Goal: Task Accomplishment & Management: Manage account settings

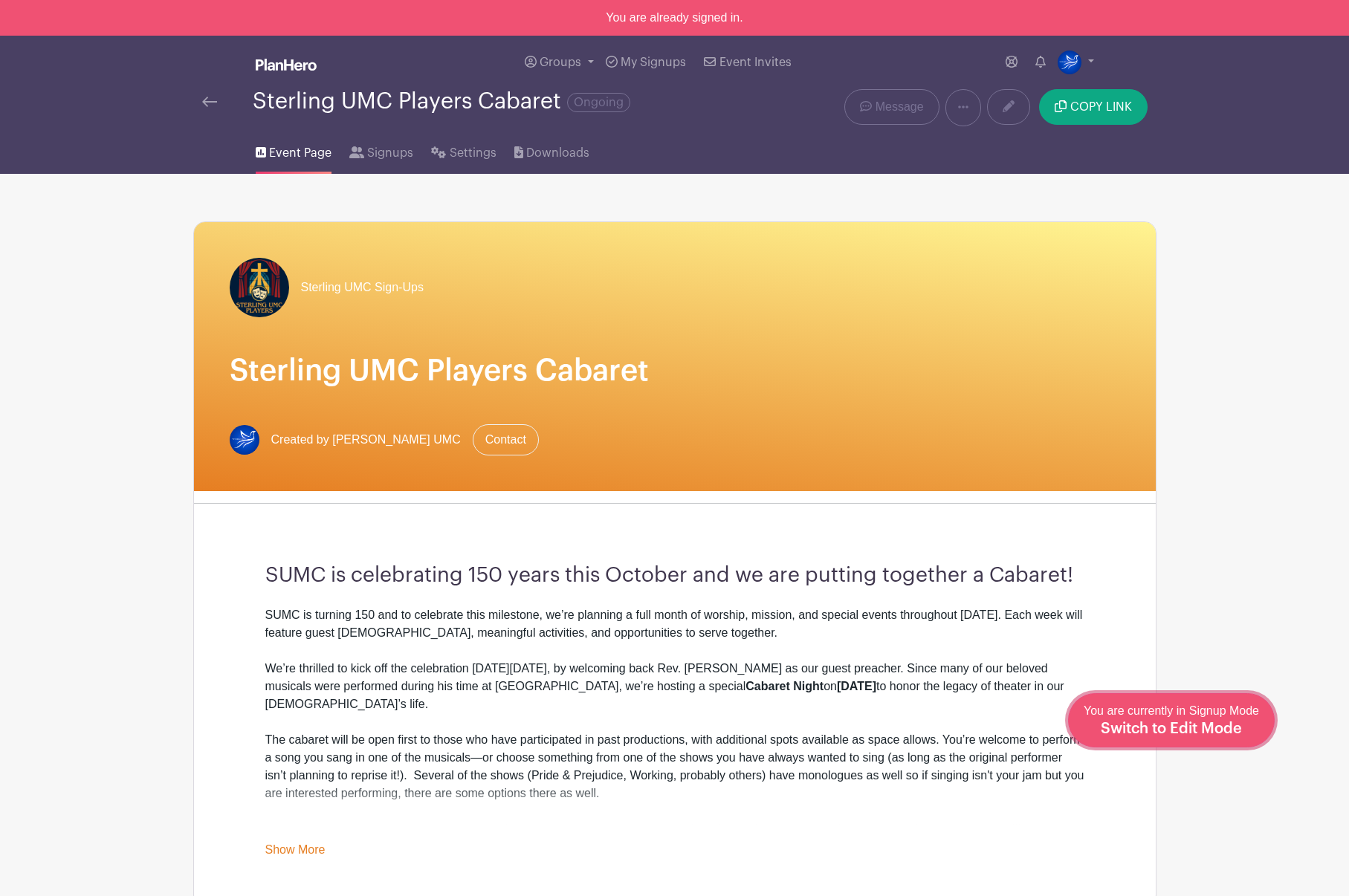
click at [1229, 722] on span "Switch to Edit Mode" at bounding box center [1171, 729] width 141 height 15
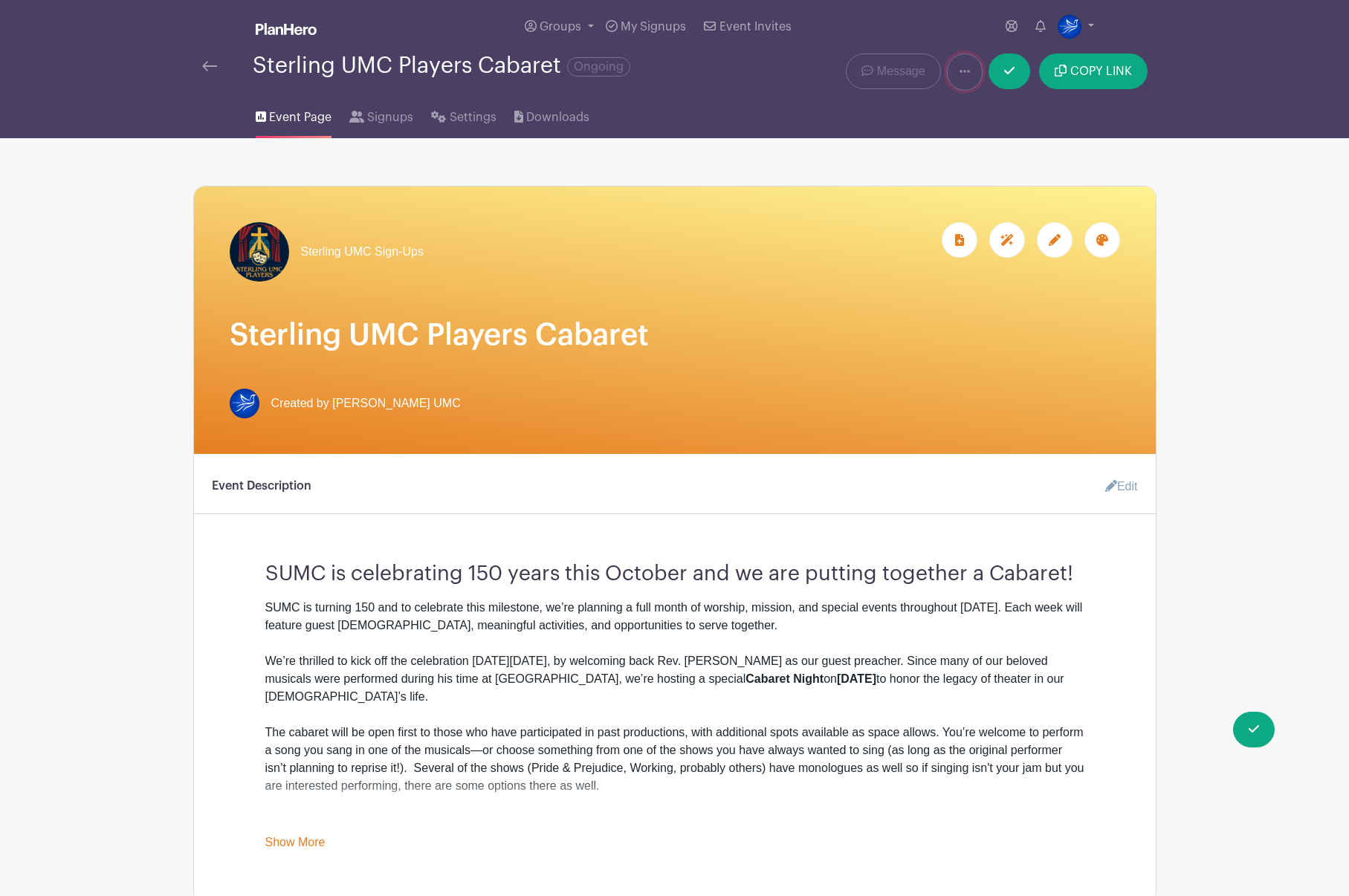
click at [965, 77] on link at bounding box center [965, 72] width 35 height 37
click at [395, 122] on span "Signups" at bounding box center [389, 117] width 46 height 18
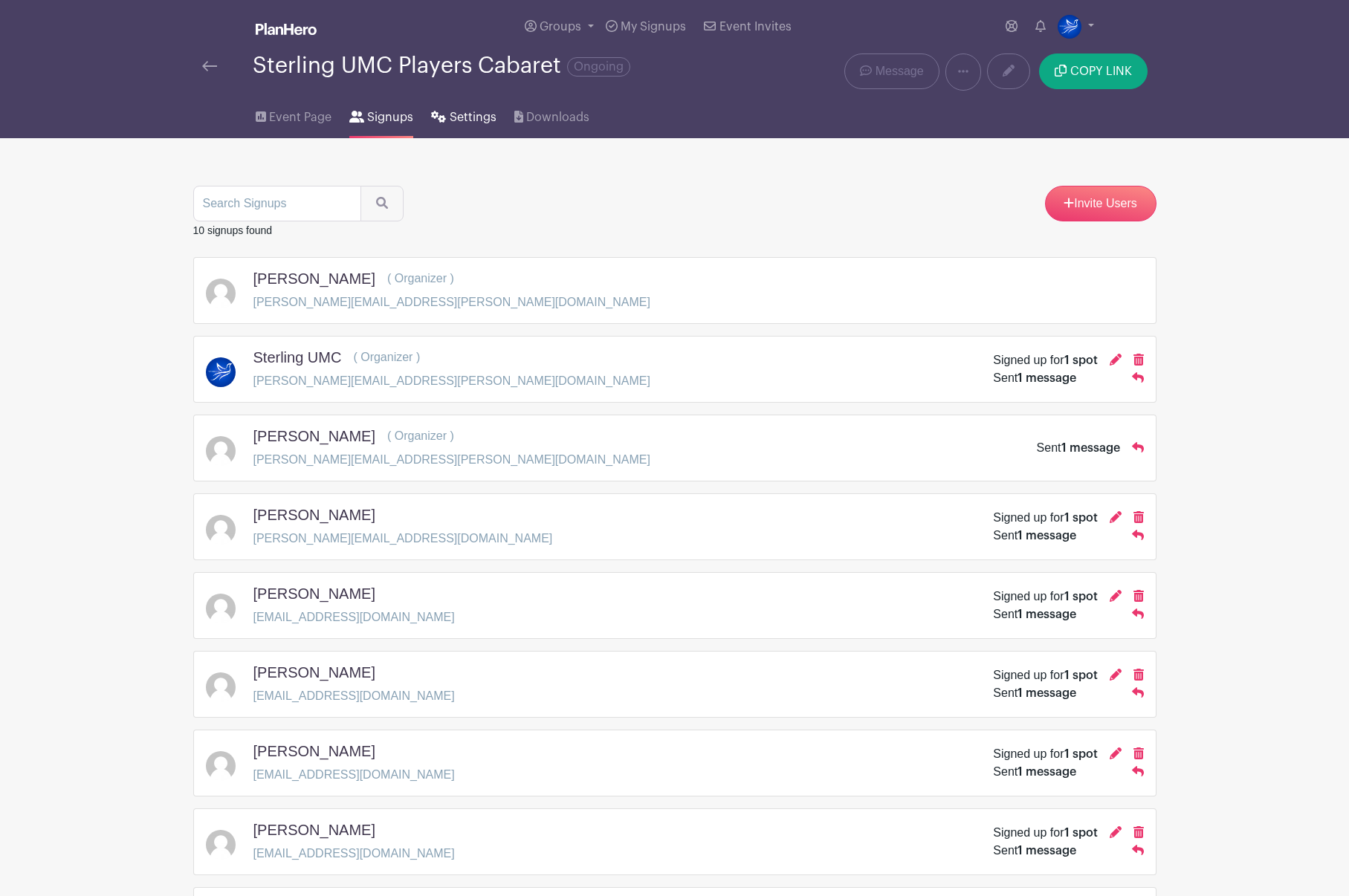
click at [462, 122] on span "Settings" at bounding box center [473, 117] width 47 height 18
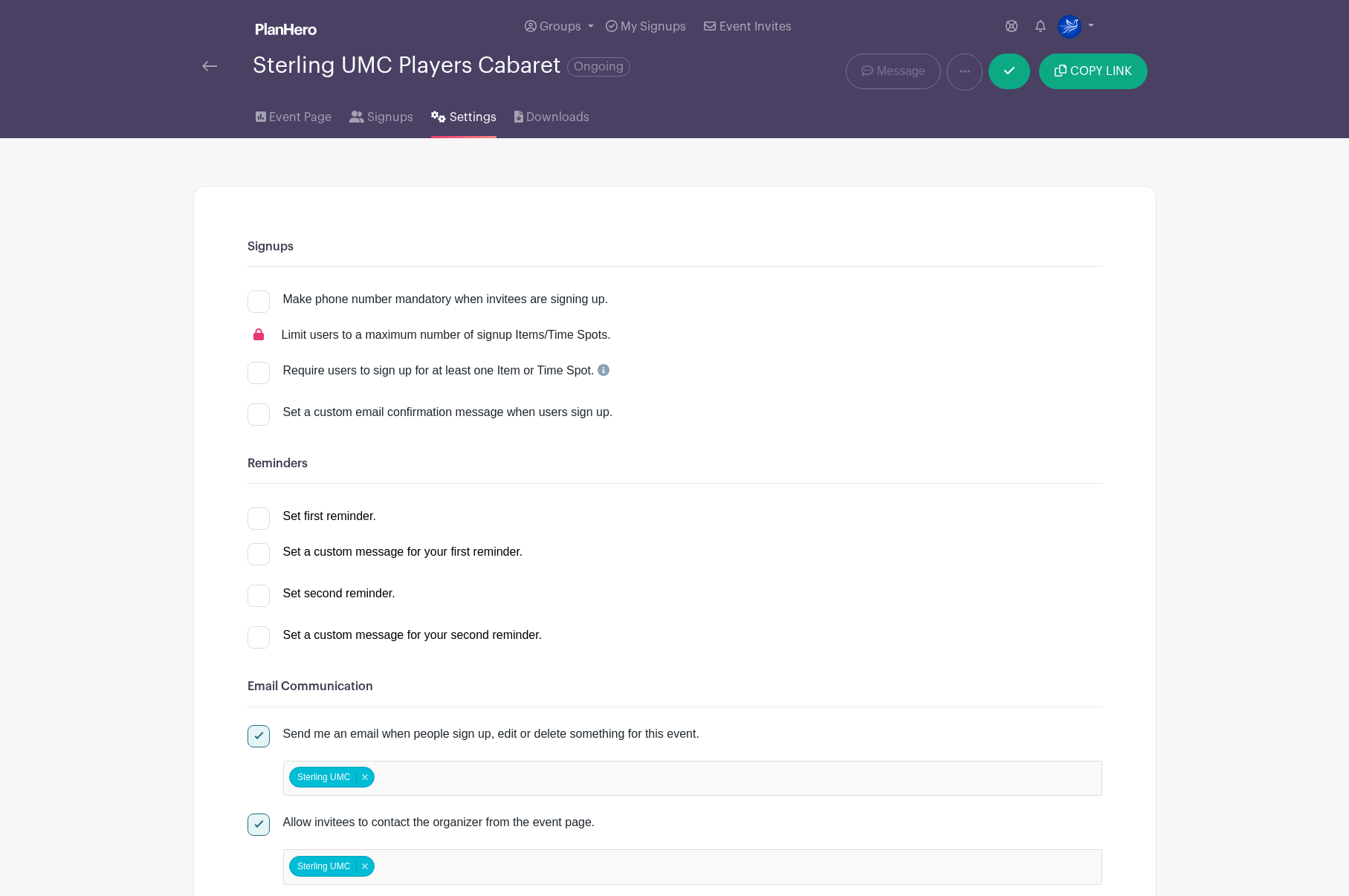
click at [590, 67] on span "Ongoing" at bounding box center [599, 67] width 64 height 20
click at [590, 66] on span "Ongoing" at bounding box center [599, 67] width 64 height 20
click at [280, 115] on span "Event Page" at bounding box center [300, 117] width 63 height 18
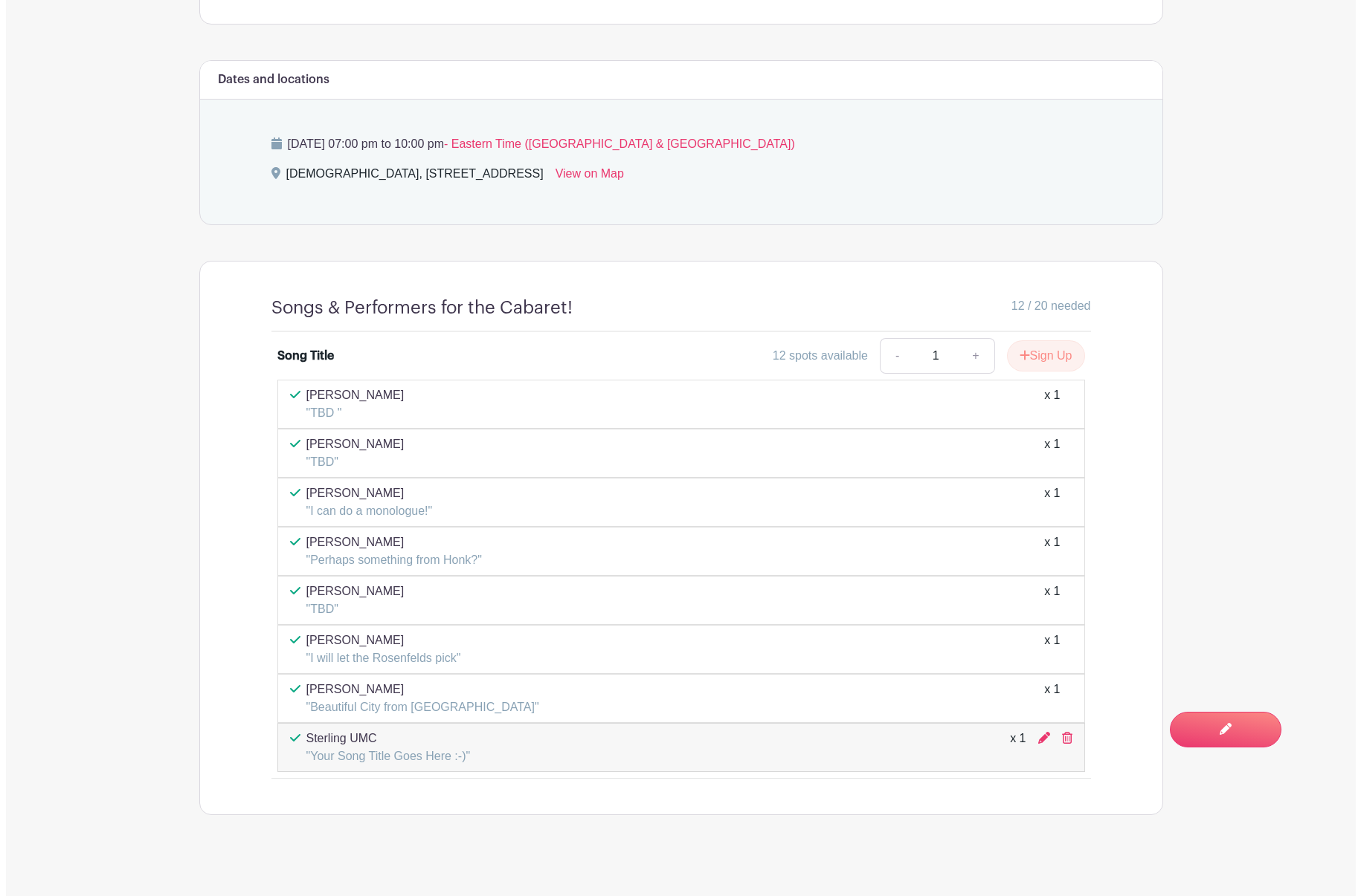
scroll to position [859, 0]
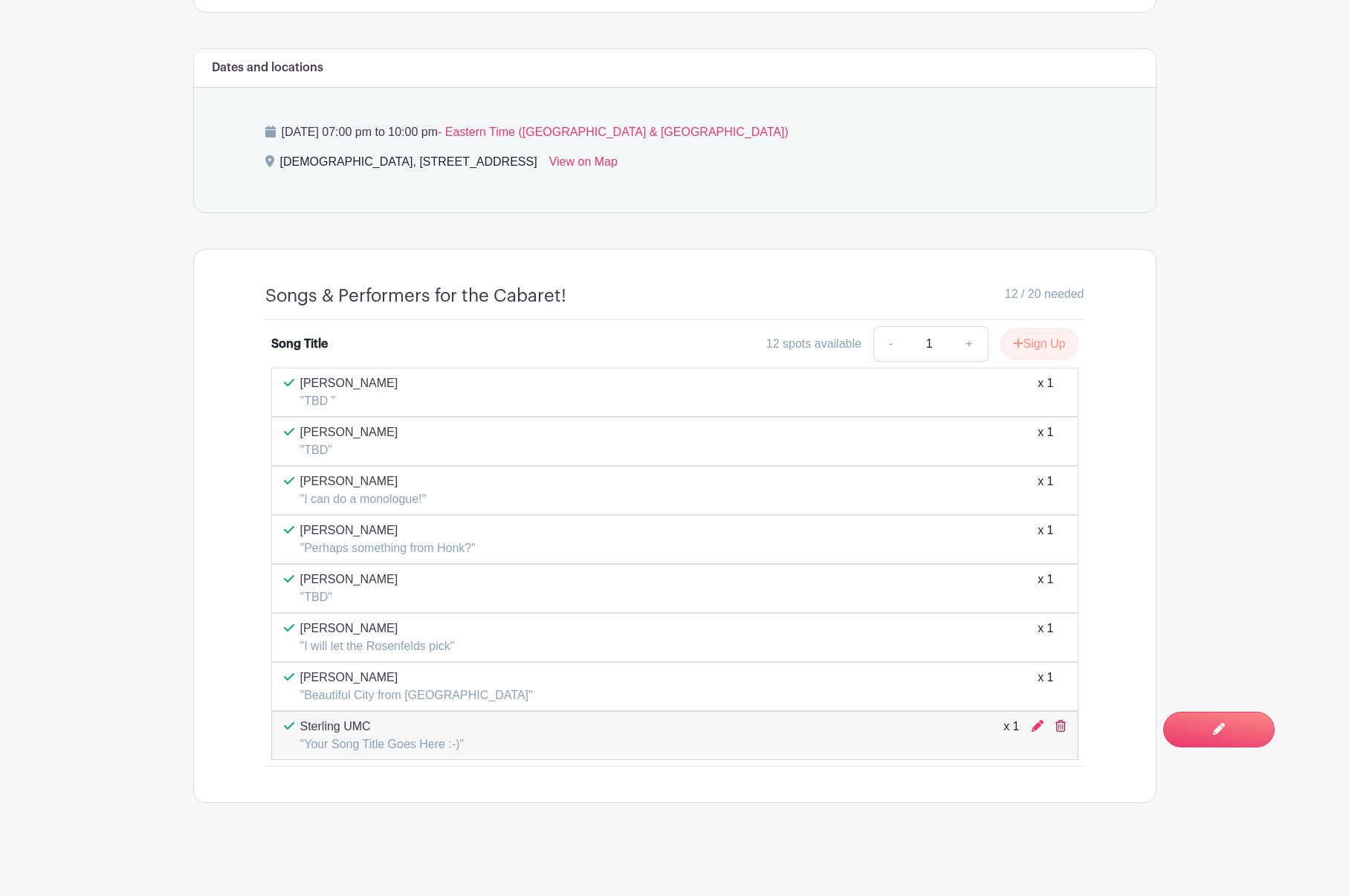
click at [1063, 727] on icon at bounding box center [1060, 726] width 11 height 12
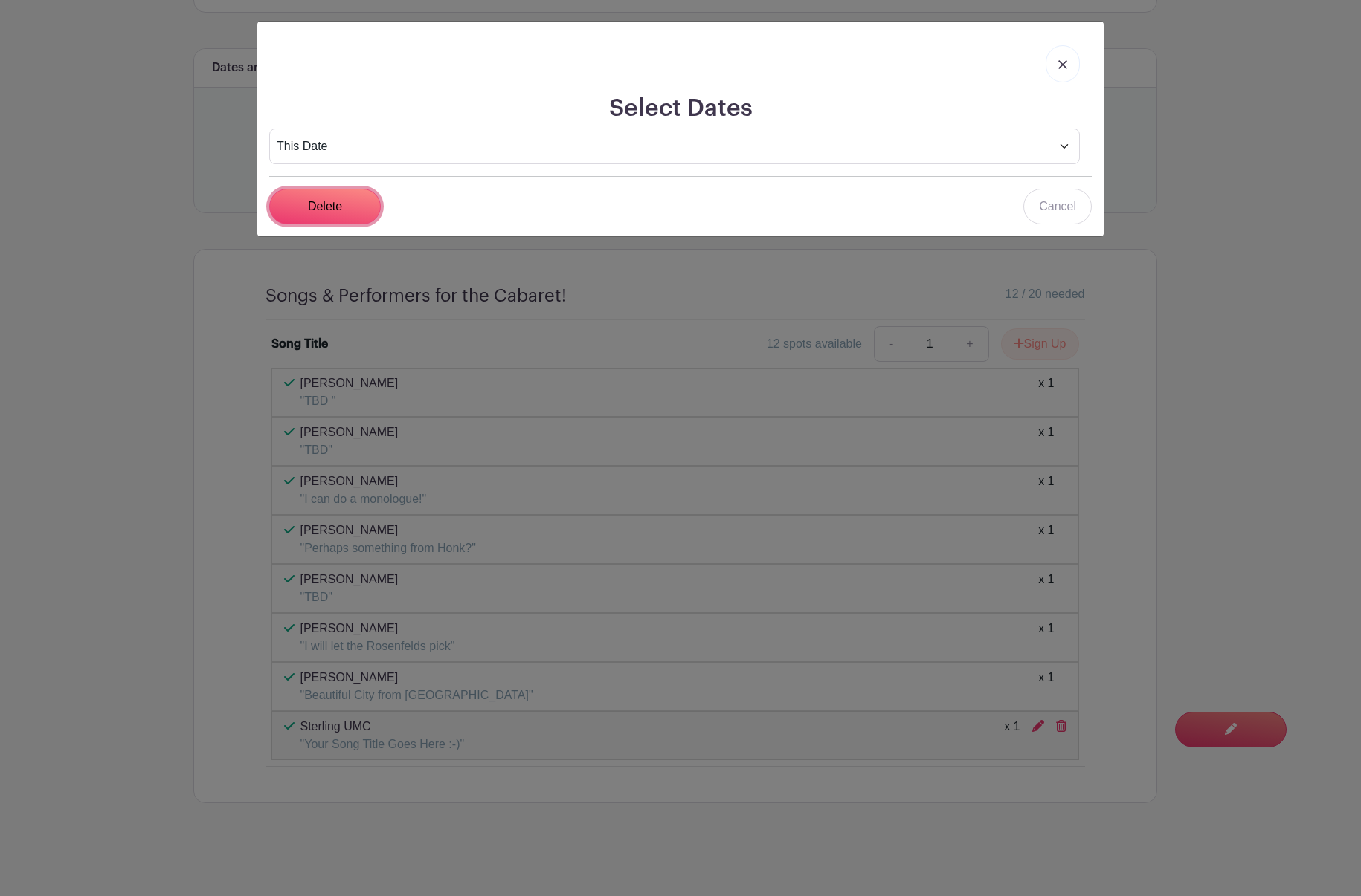
click at [351, 200] on input "Delete" at bounding box center [325, 206] width 112 height 35
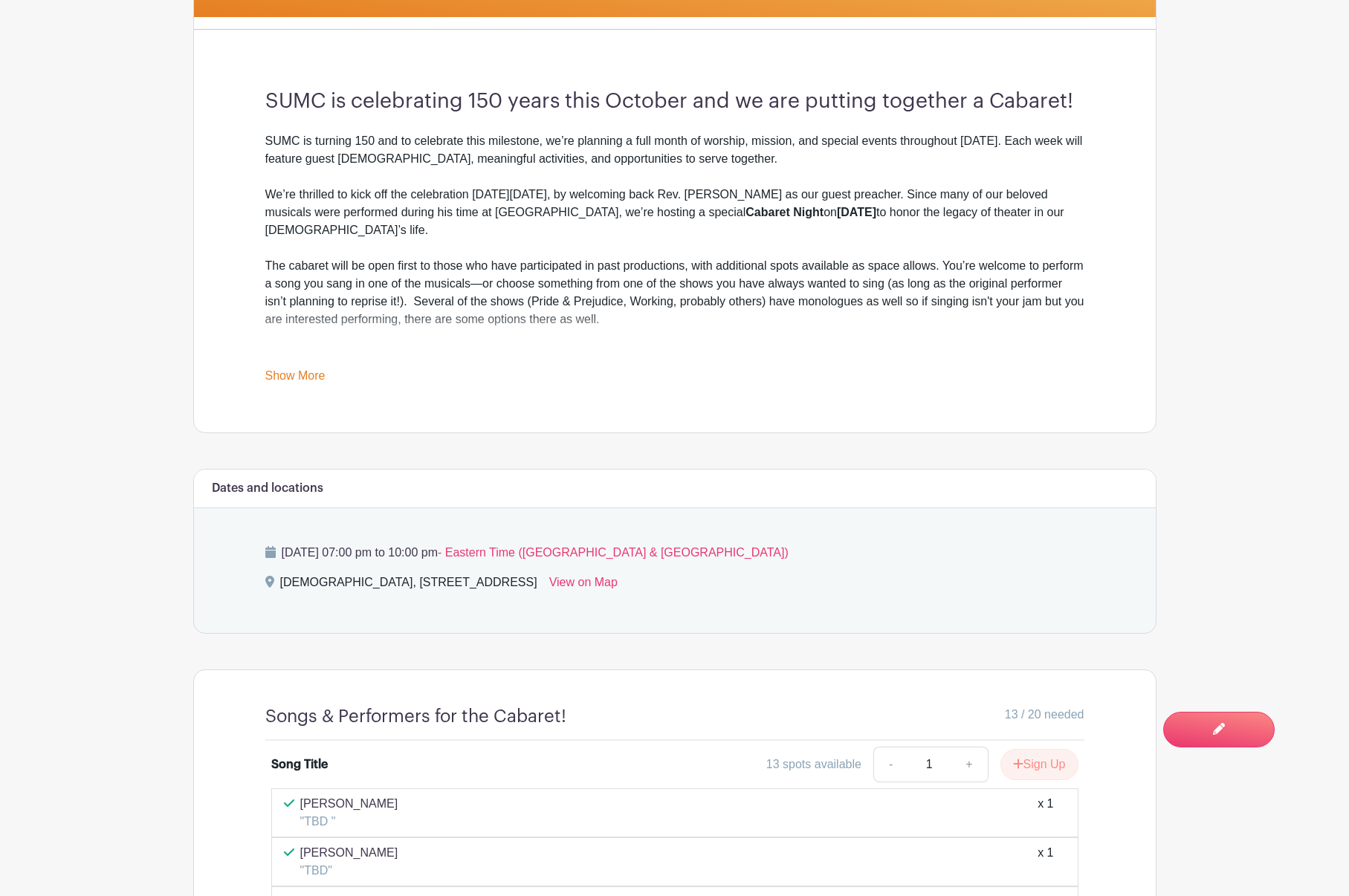
scroll to position [0, 0]
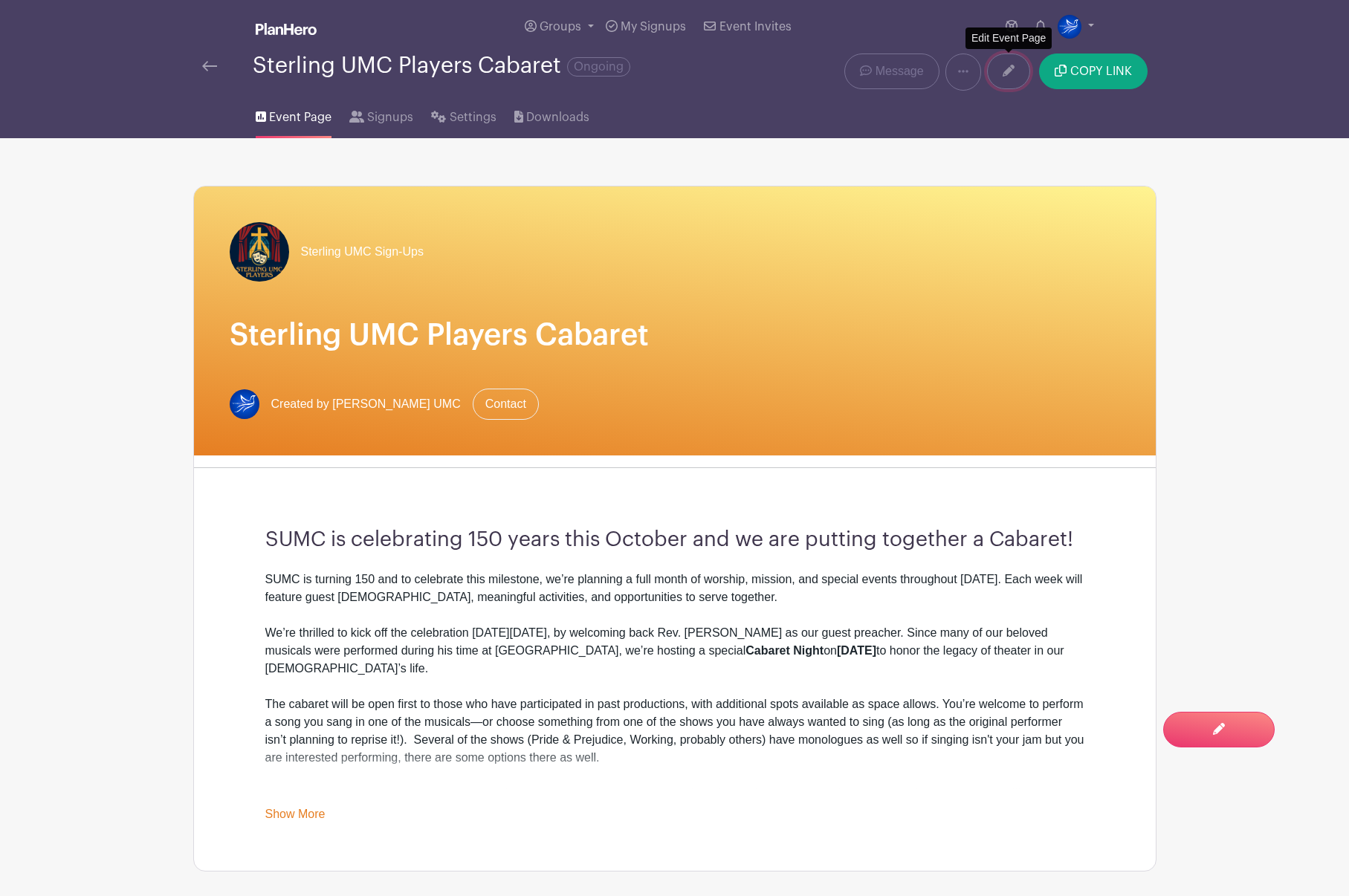
click at [1002, 72] on link at bounding box center [1009, 71] width 43 height 35
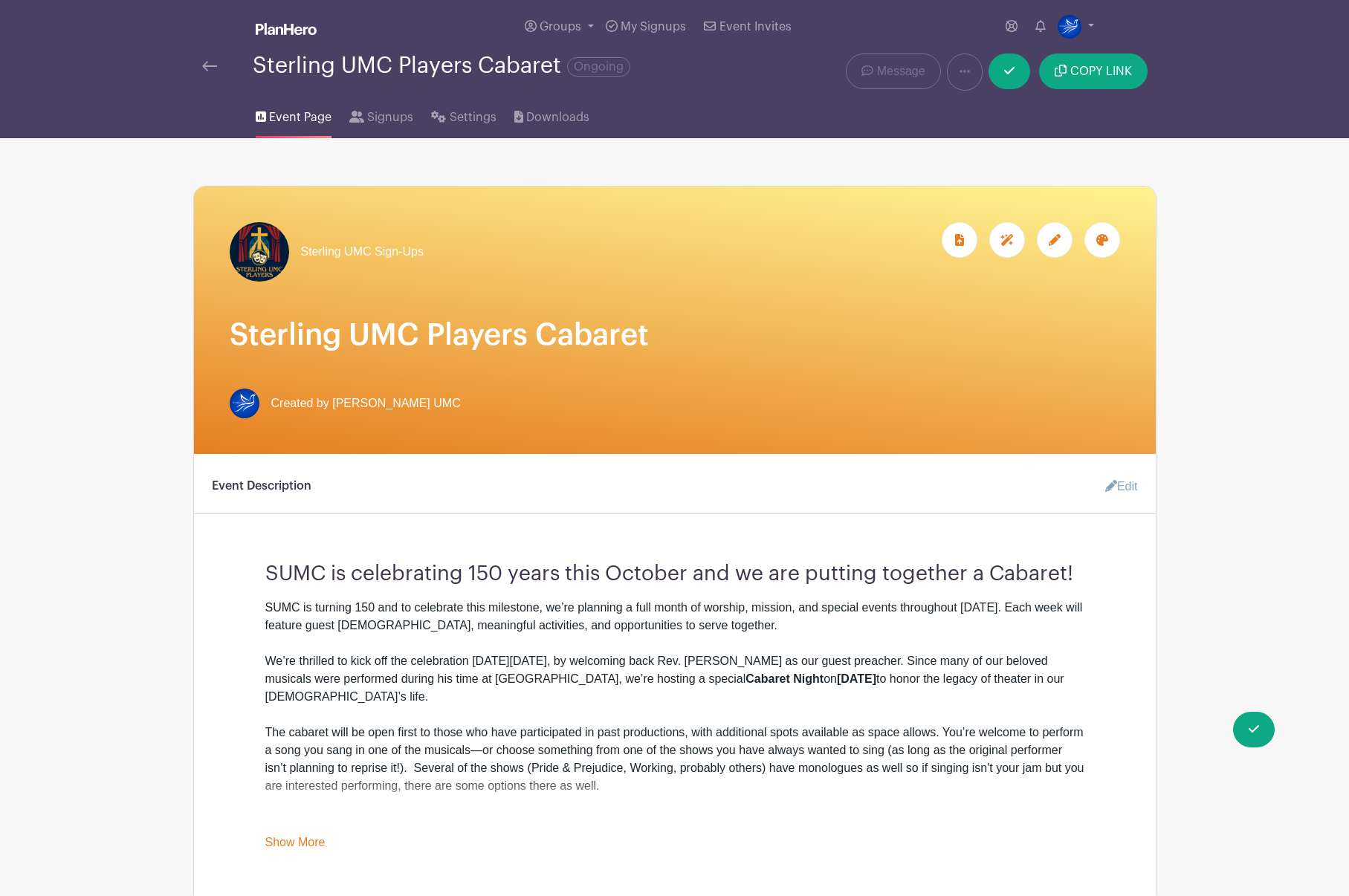
click at [1055, 240] on icon at bounding box center [1055, 240] width 12 height 12
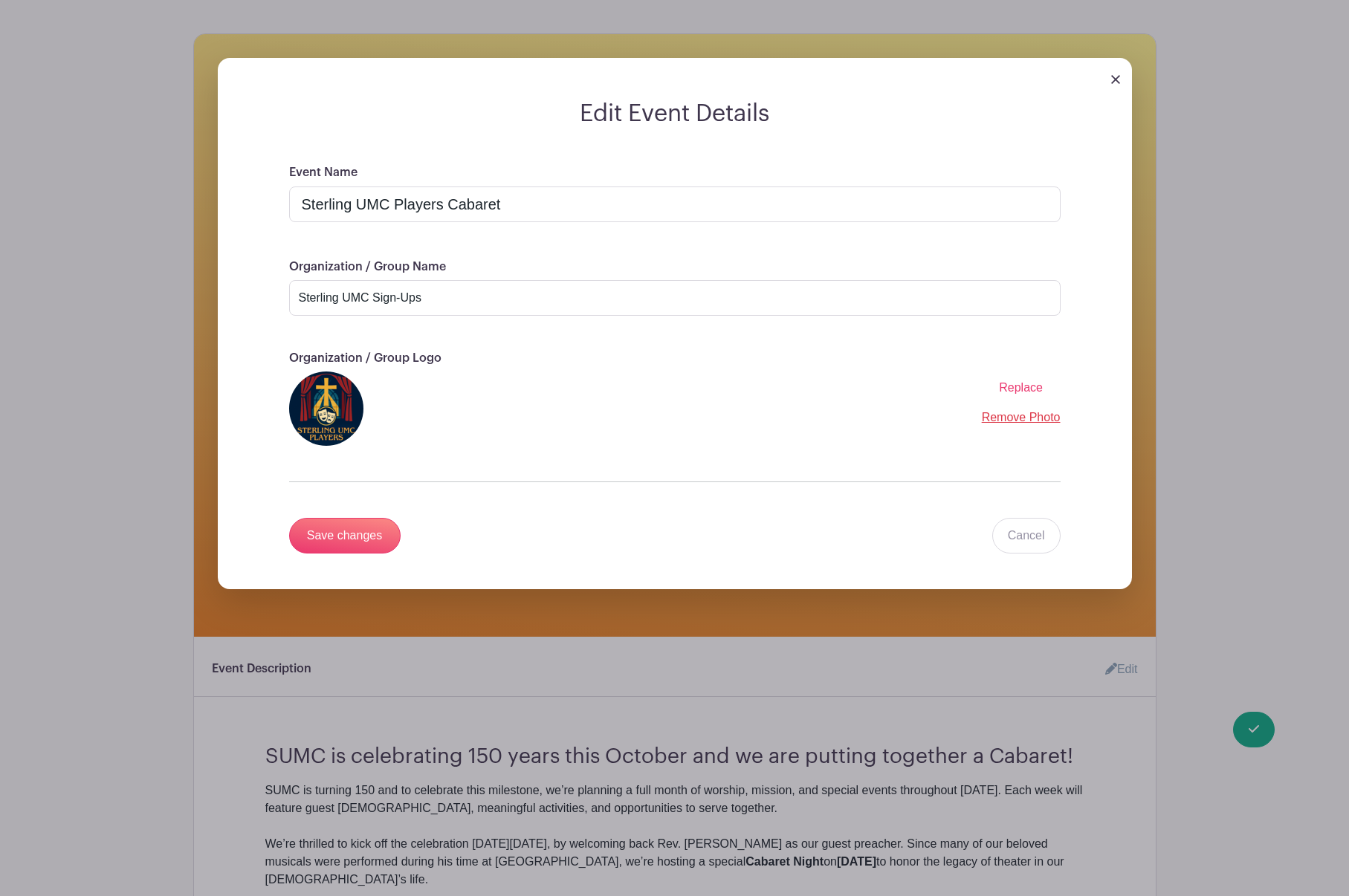
scroll to position [149, 0]
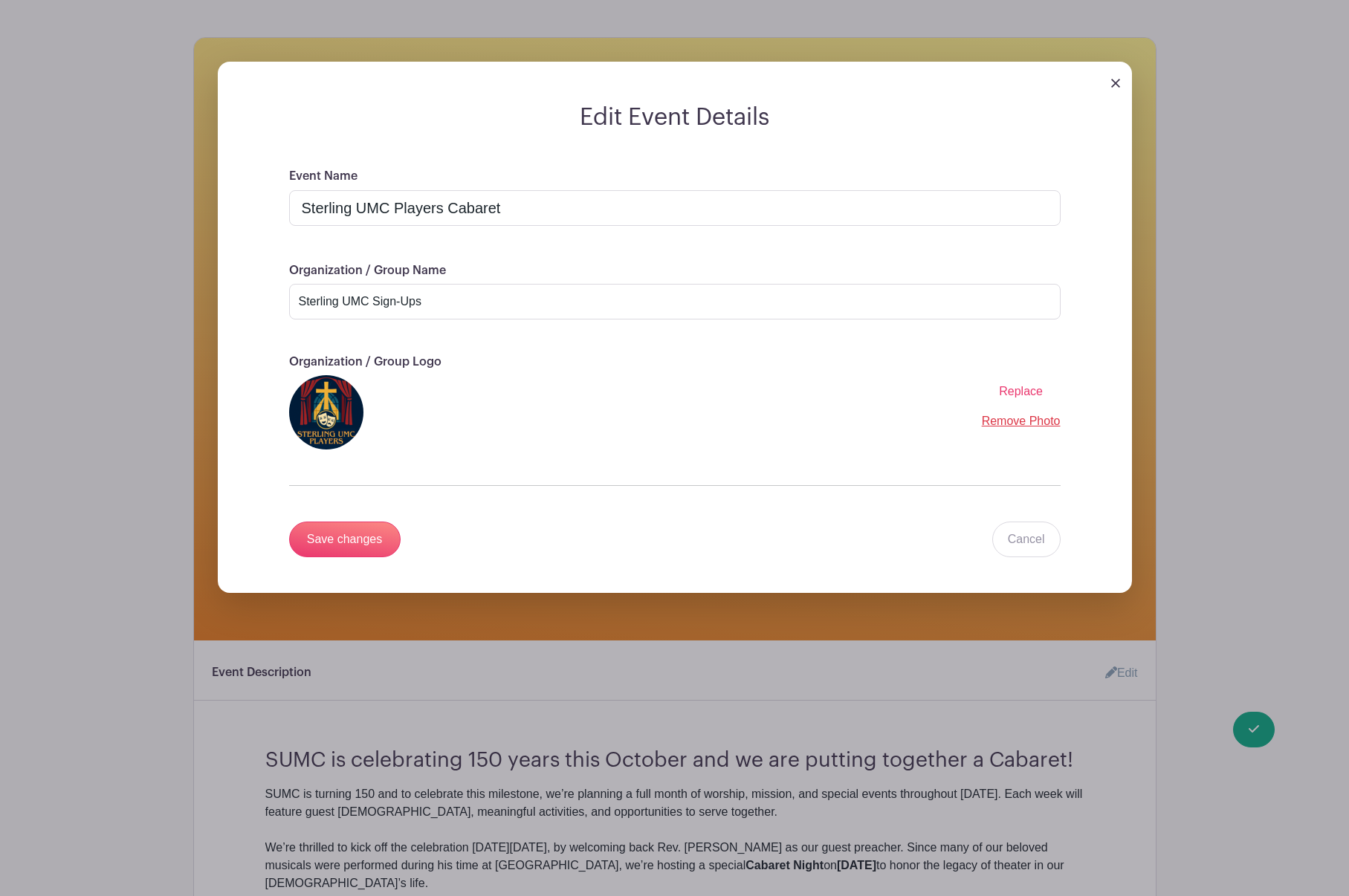
click at [1114, 85] on img at bounding box center [1115, 83] width 9 height 9
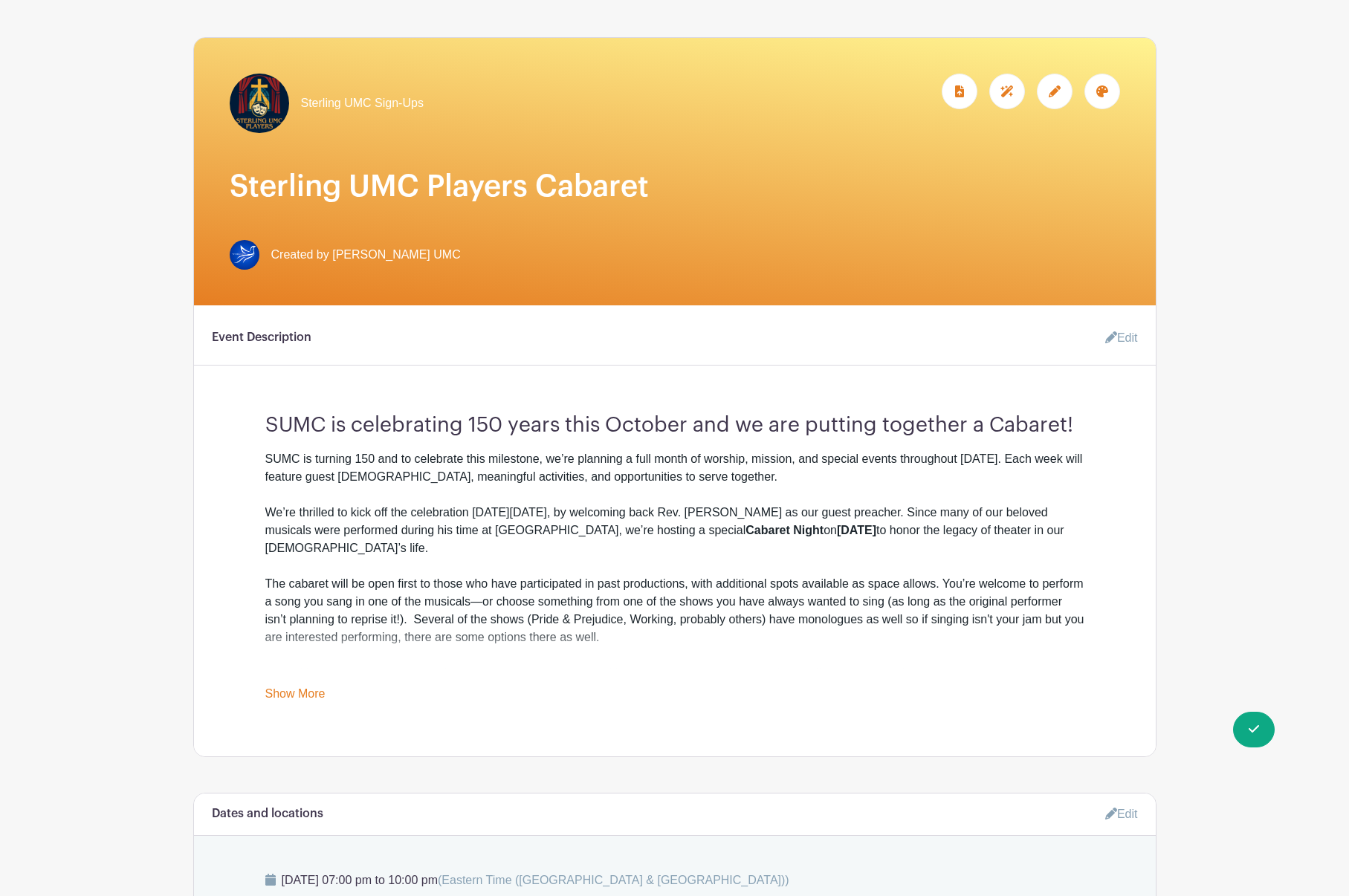
scroll to position [0, 0]
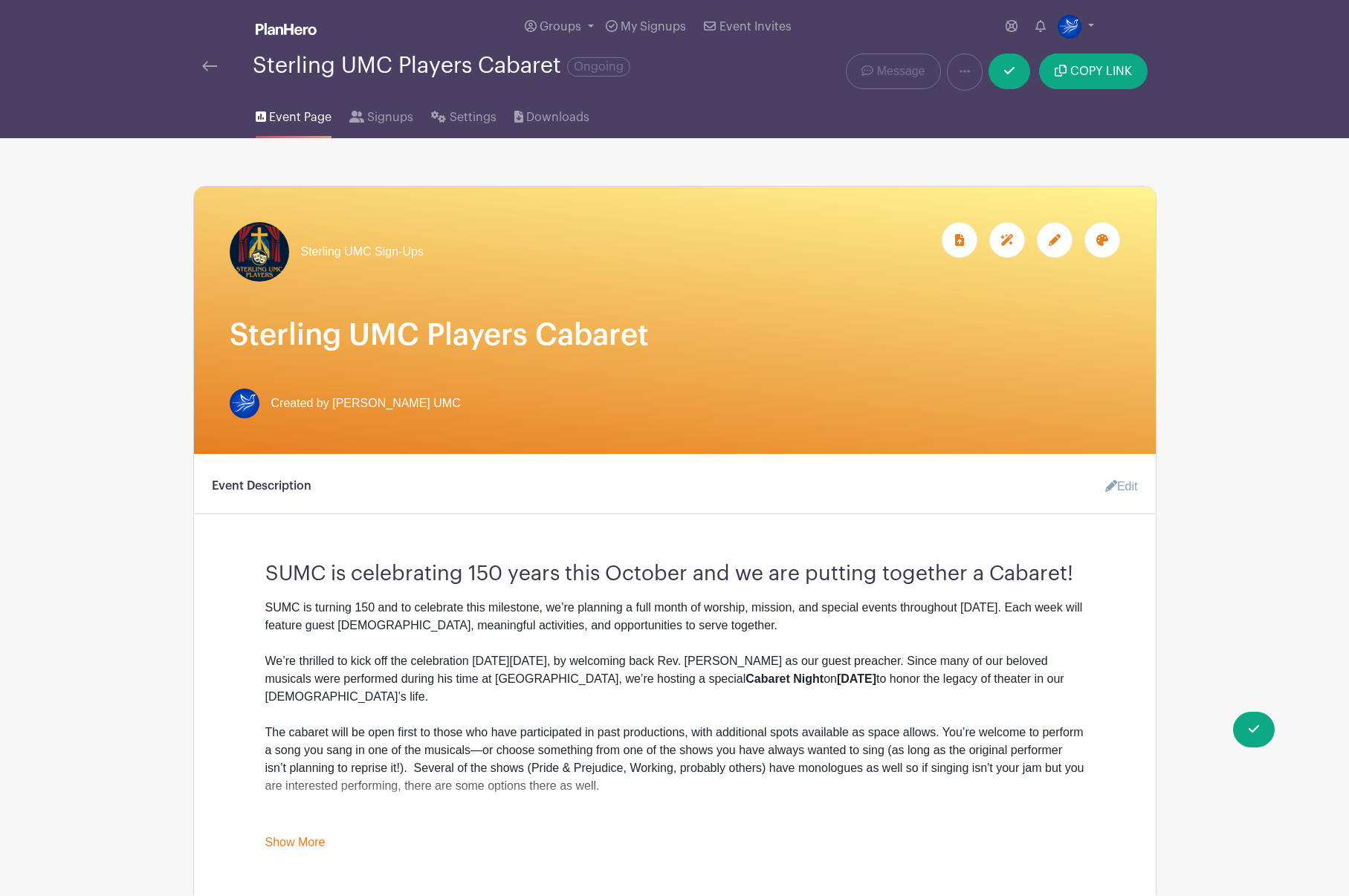
click at [1132, 486] on link "Edit" at bounding box center [1116, 487] width 45 height 29
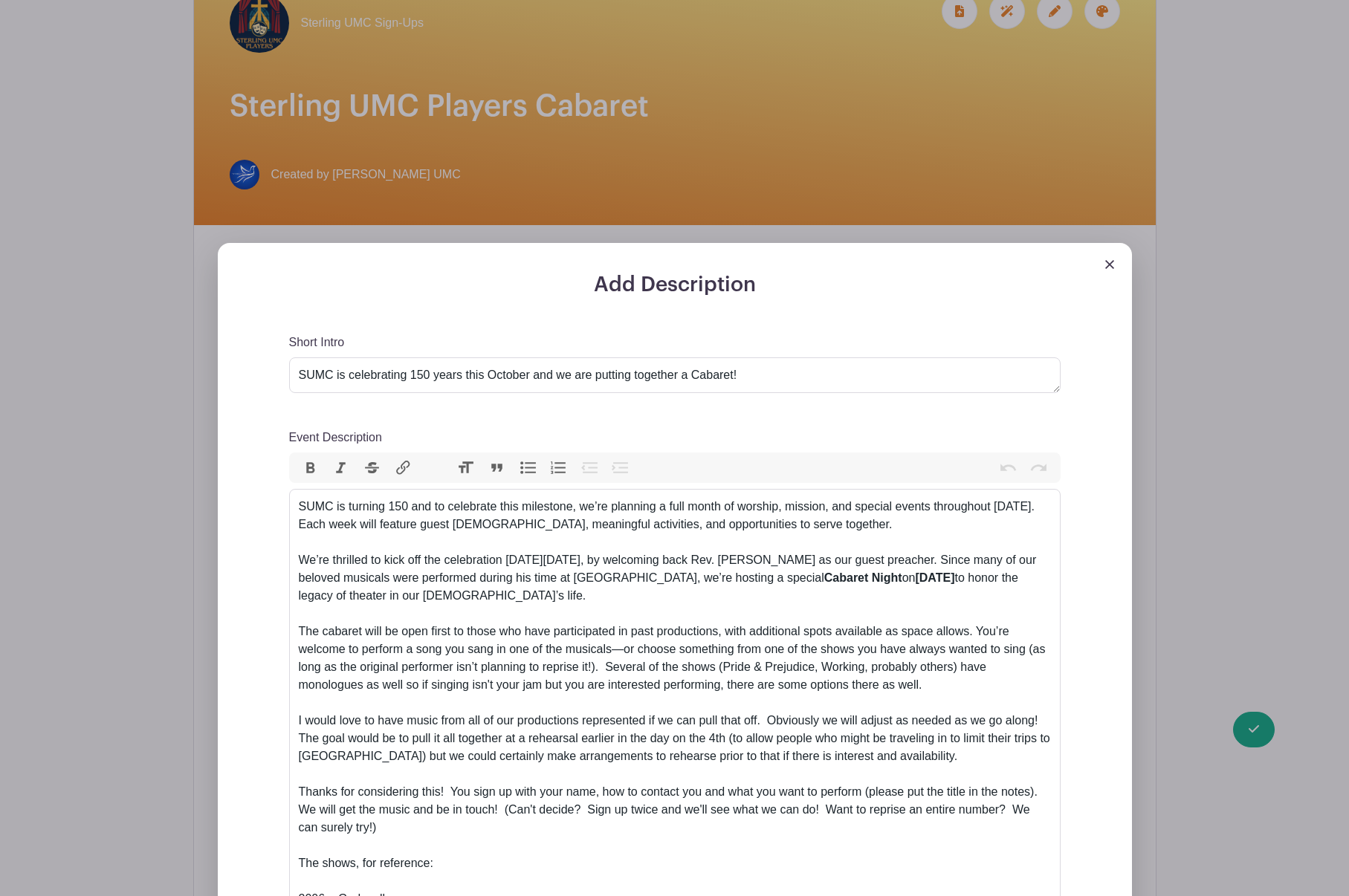
scroll to position [223, 0]
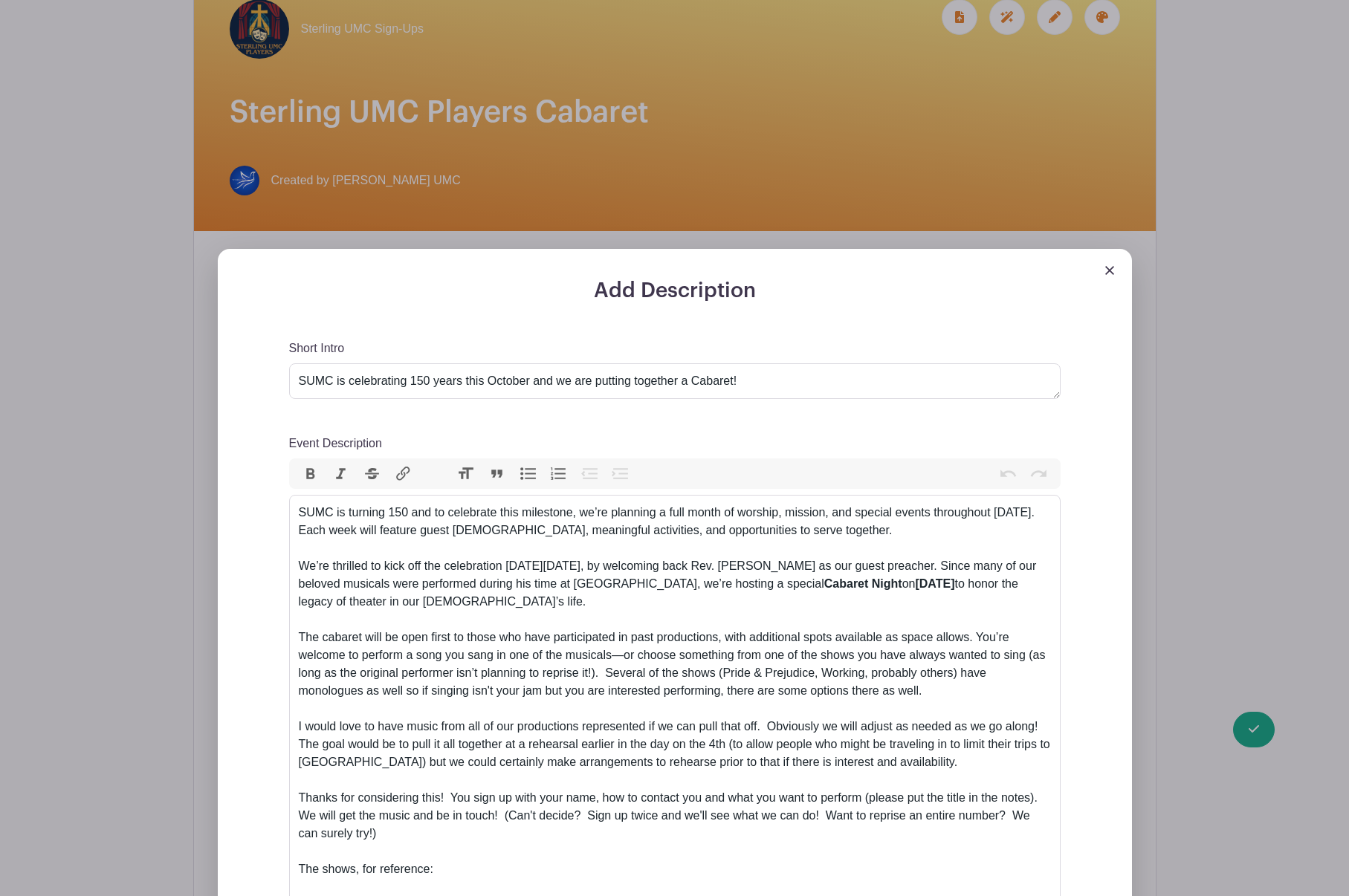
click at [1106, 273] on img at bounding box center [1109, 270] width 9 height 9
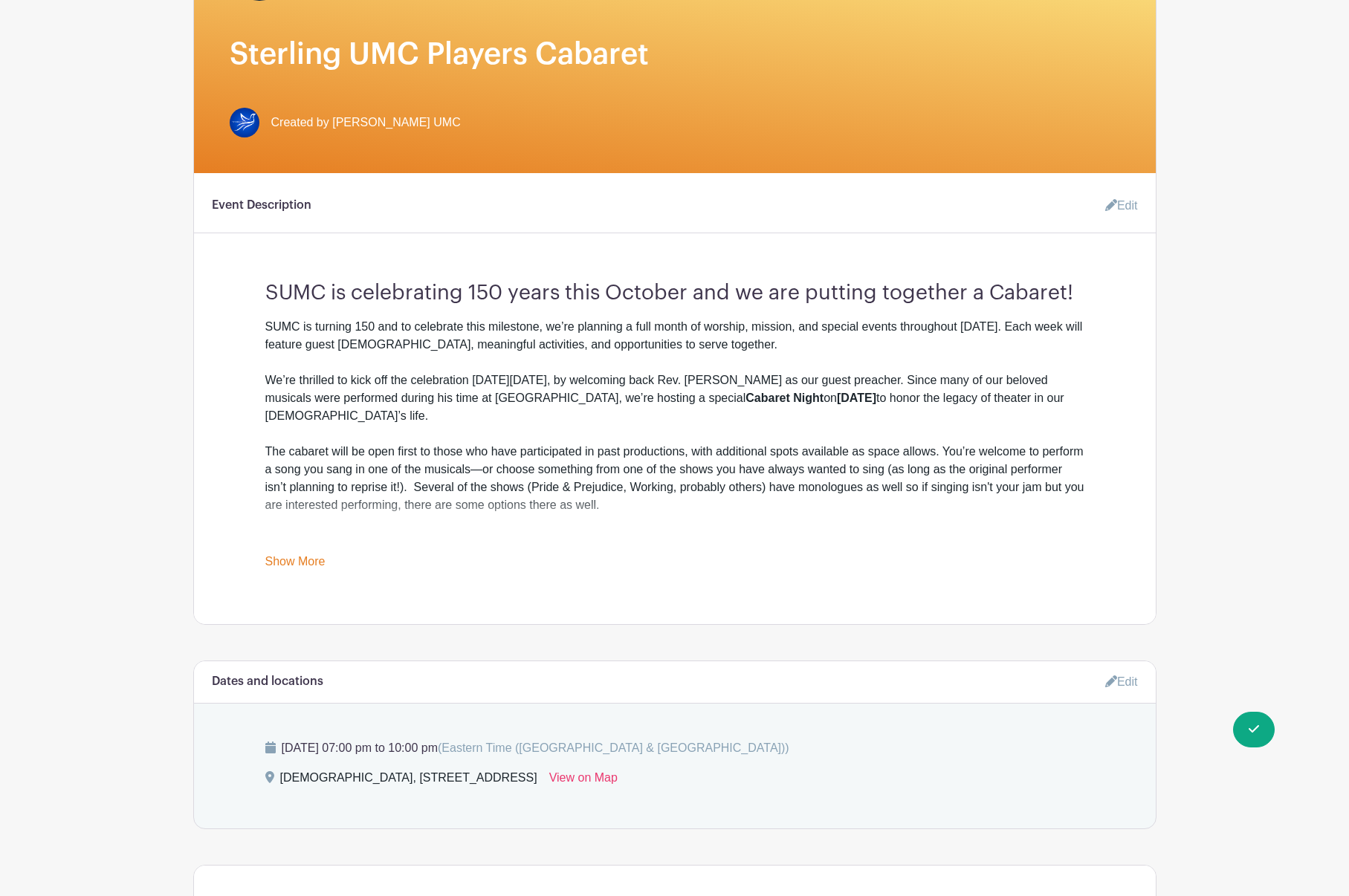
scroll to position [0, 0]
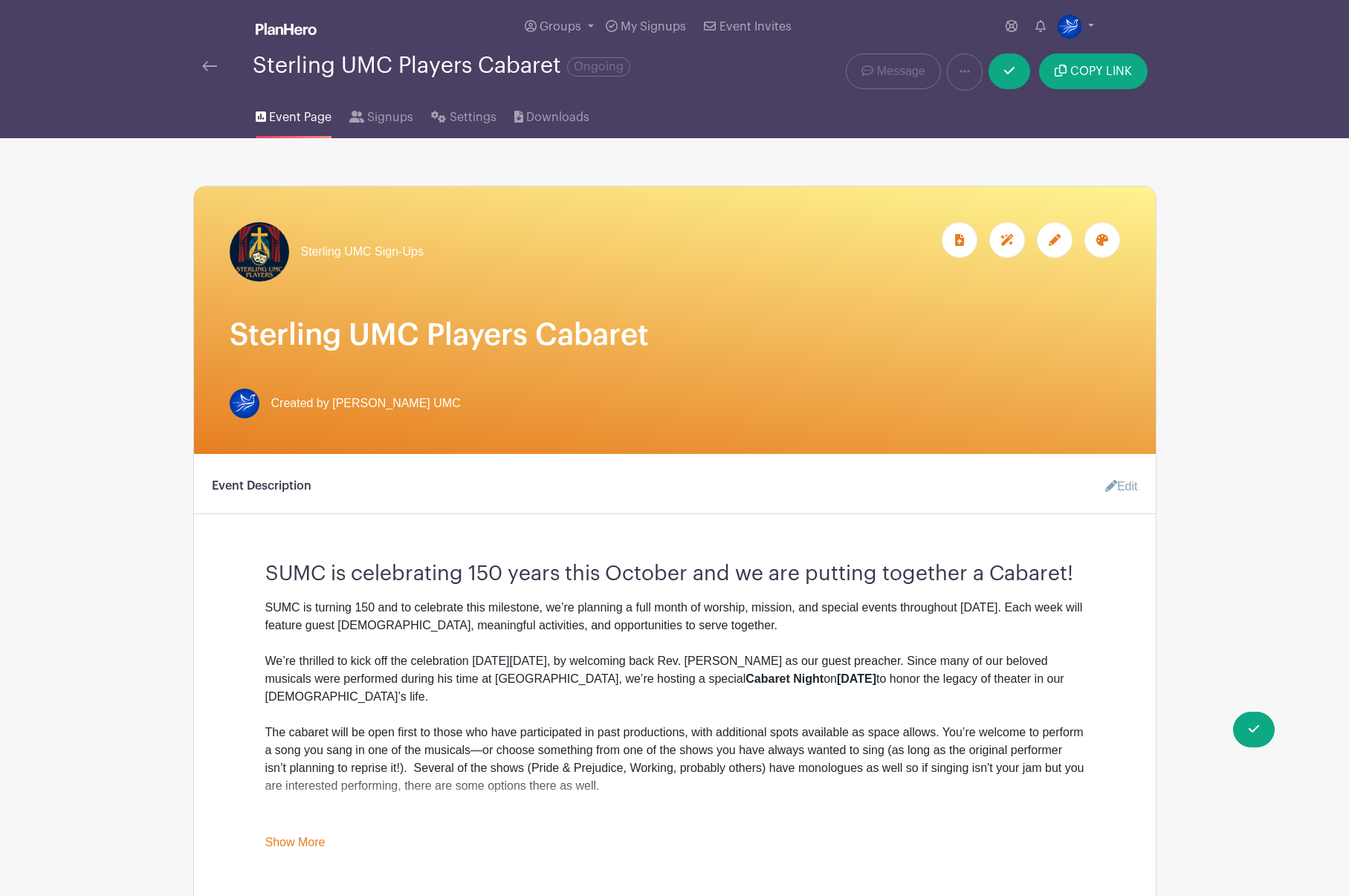
click at [202, 67] on div "Sterling UMC Players Cabaret Ongoing" at bounding box center [474, 72] width 562 height 37
click at [204, 67] on img at bounding box center [209, 66] width 15 height 11
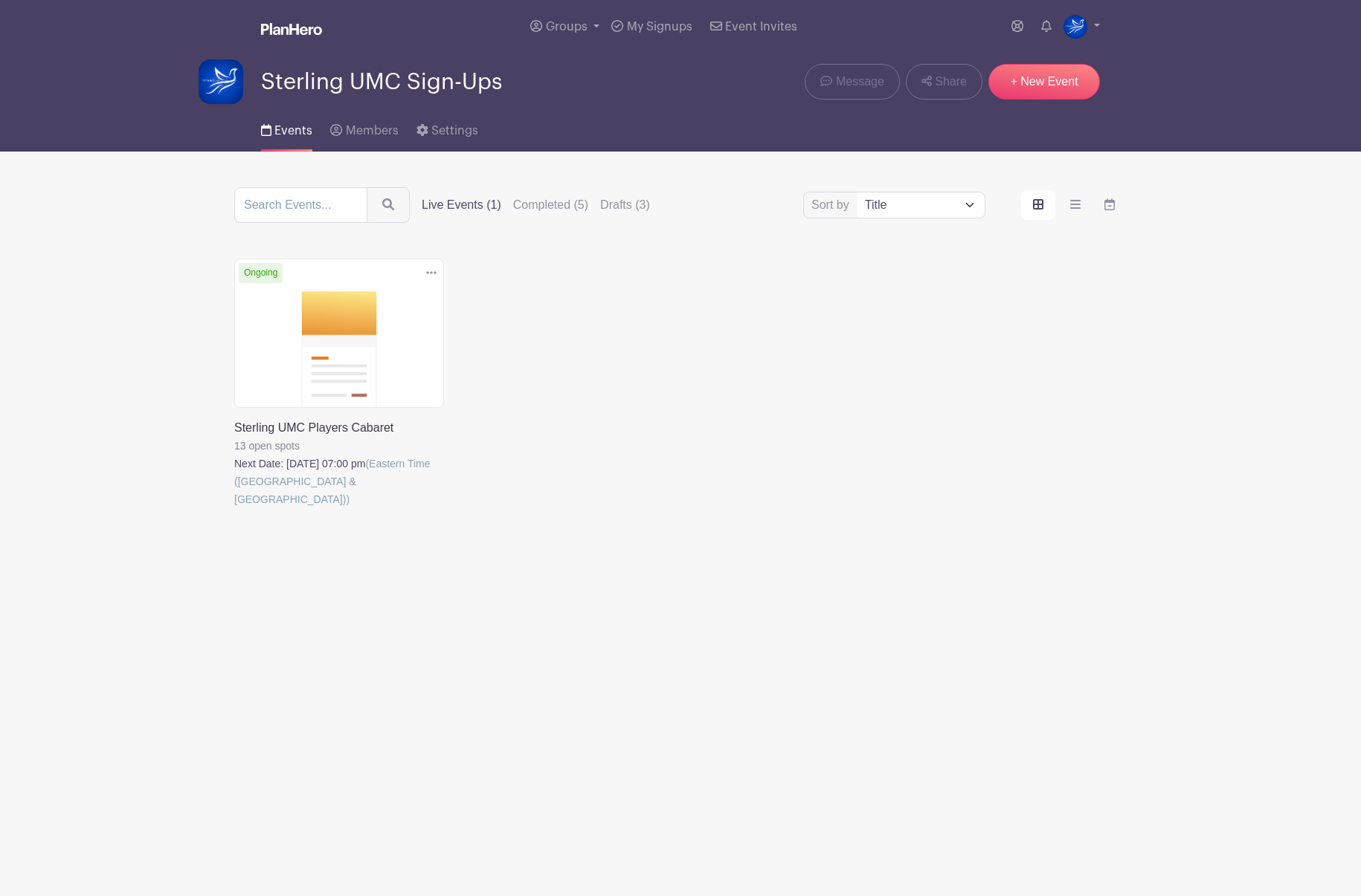
click at [430, 270] on icon at bounding box center [431, 273] width 11 height 12
click at [401, 327] on link "Delete" at bounding box center [383, 329] width 117 height 23
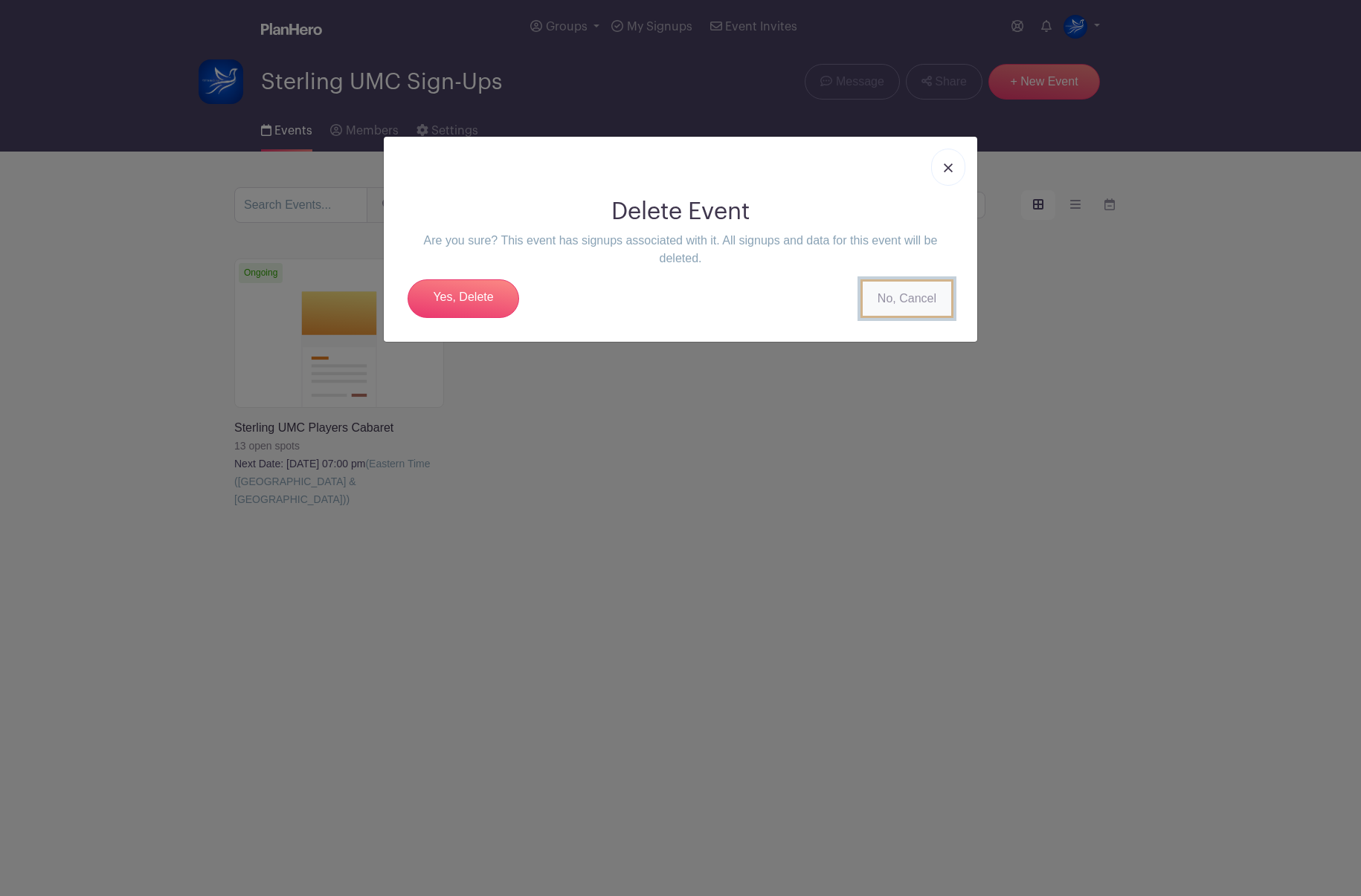
click at [915, 290] on link "No, Cancel" at bounding box center [906, 299] width 93 height 39
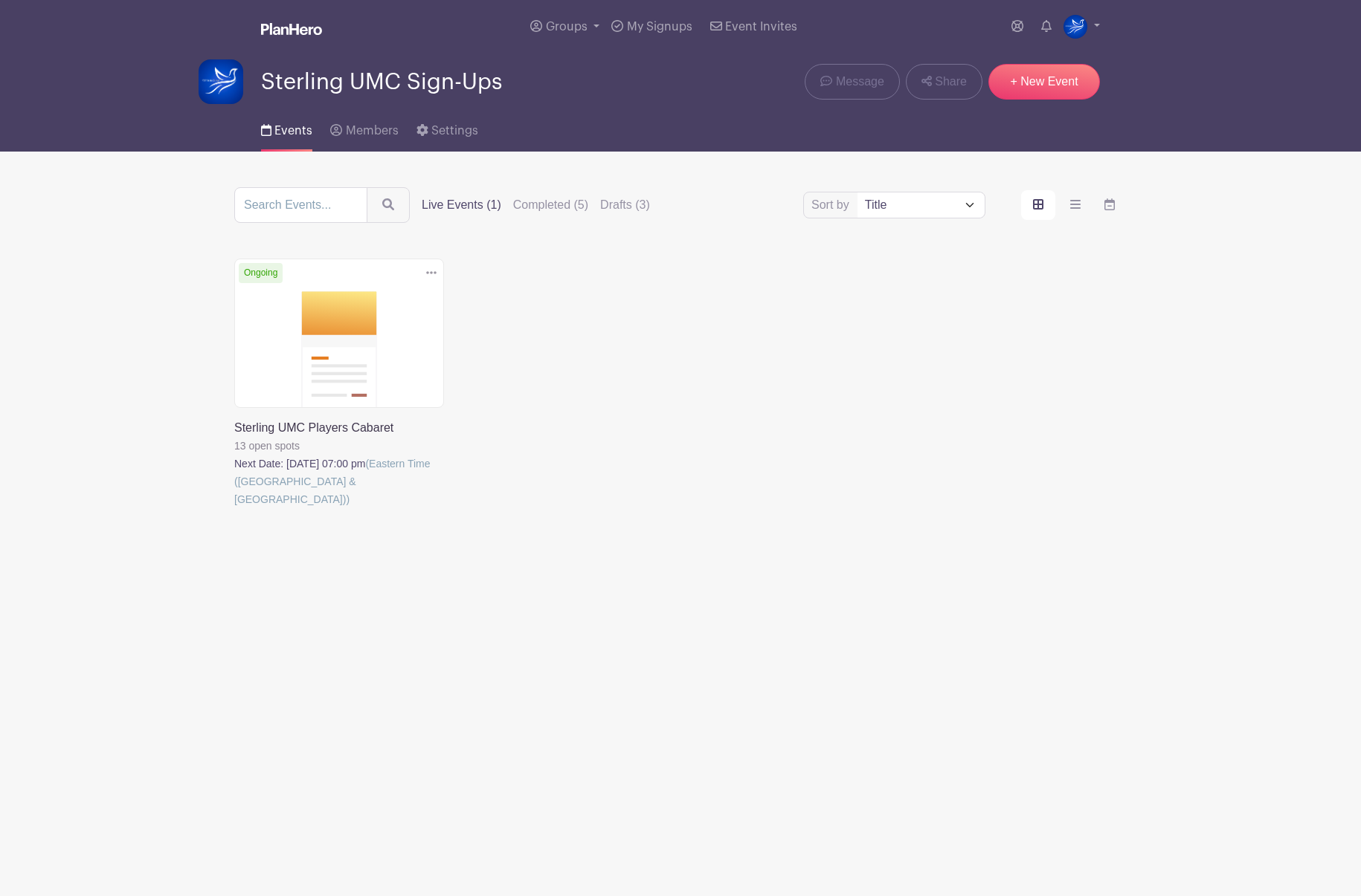
click at [427, 276] on icon at bounding box center [431, 273] width 11 height 12
click at [234, 509] on link at bounding box center [234, 509] width 0 height 0
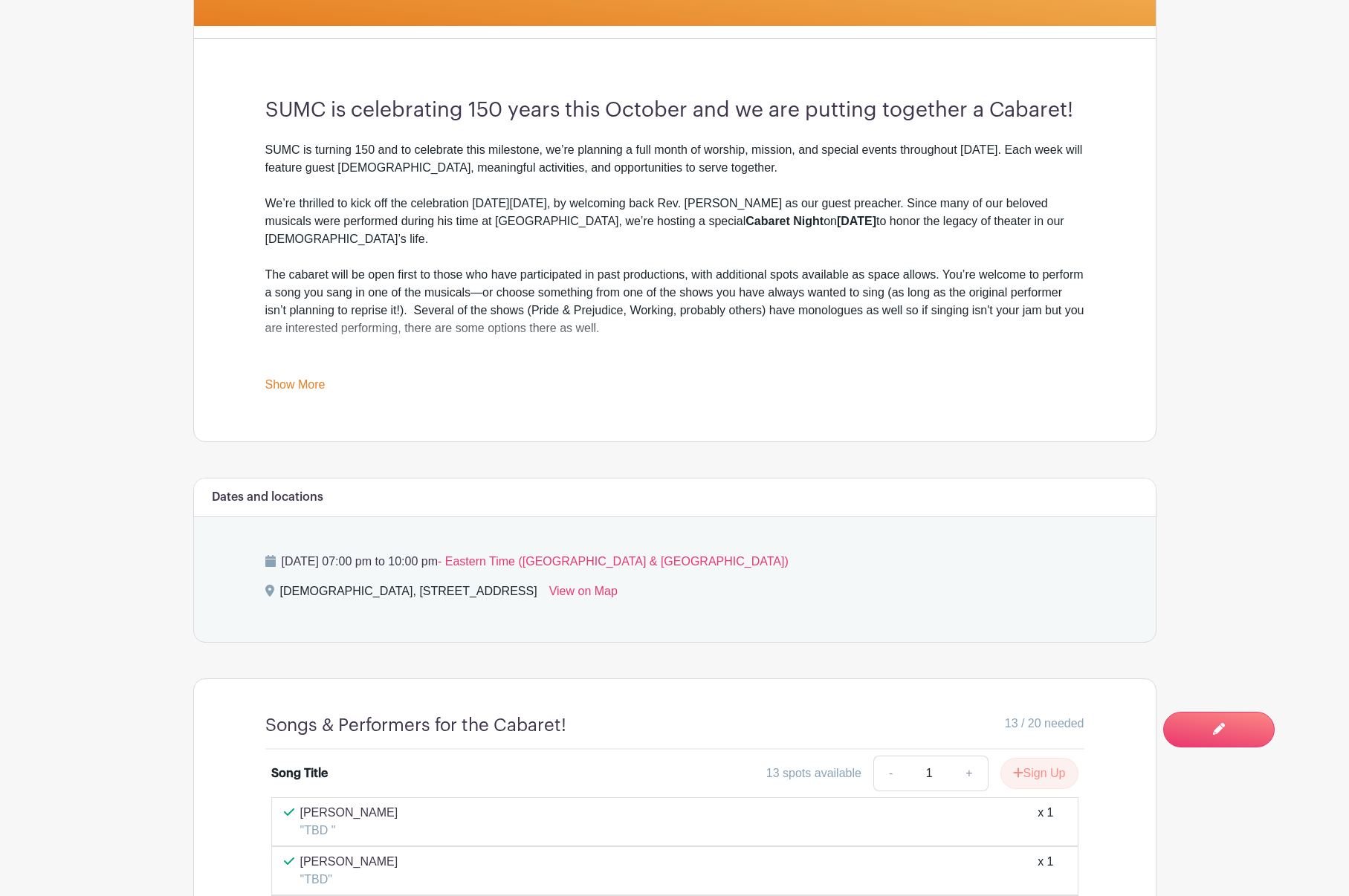
scroll to position [595, 0]
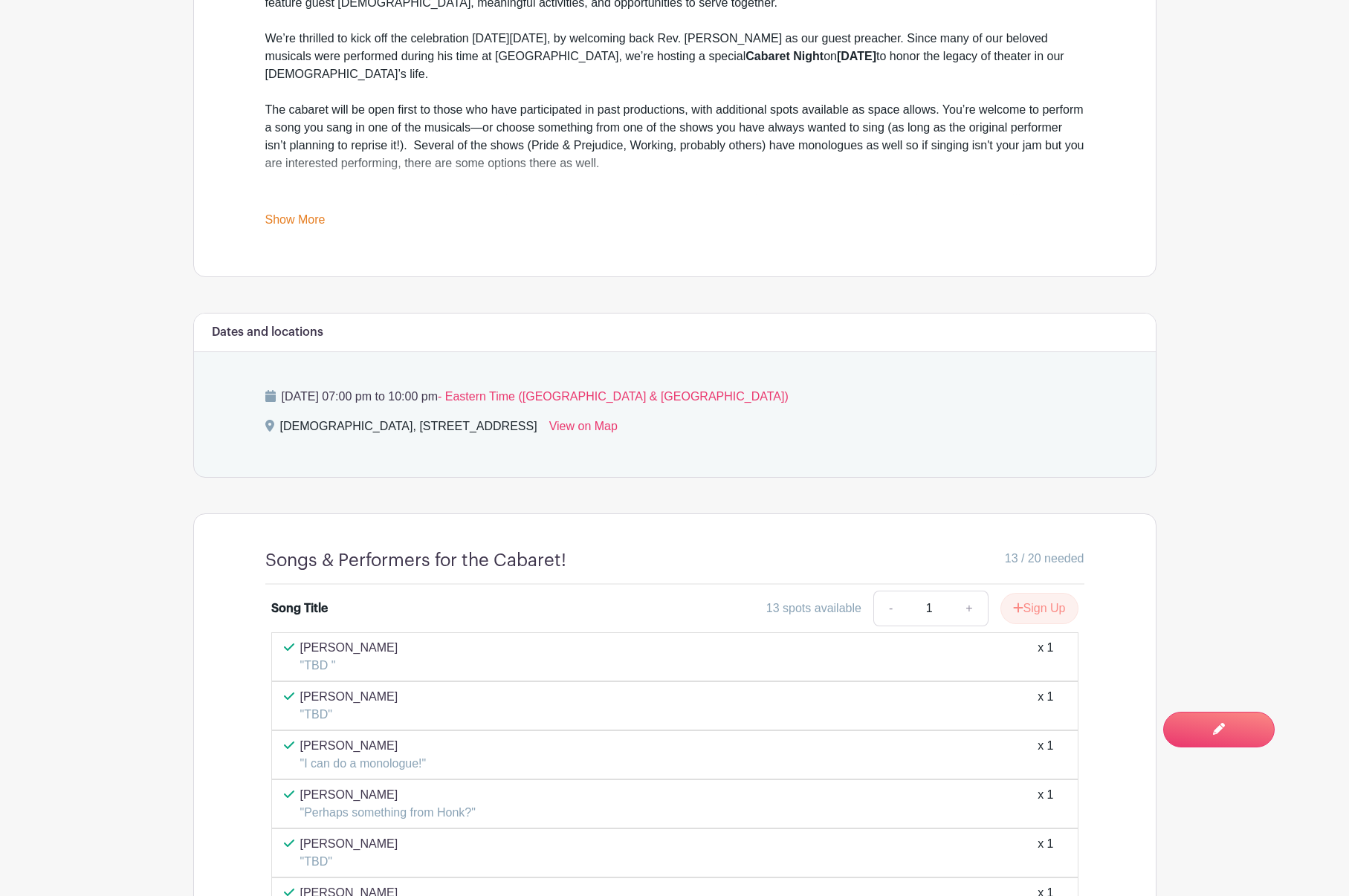
click at [588, 398] on span "- Eastern Time ([GEOGRAPHIC_DATA] & [GEOGRAPHIC_DATA])" at bounding box center [613, 396] width 351 height 13
click at [274, 395] on icon at bounding box center [270, 396] width 11 height 12
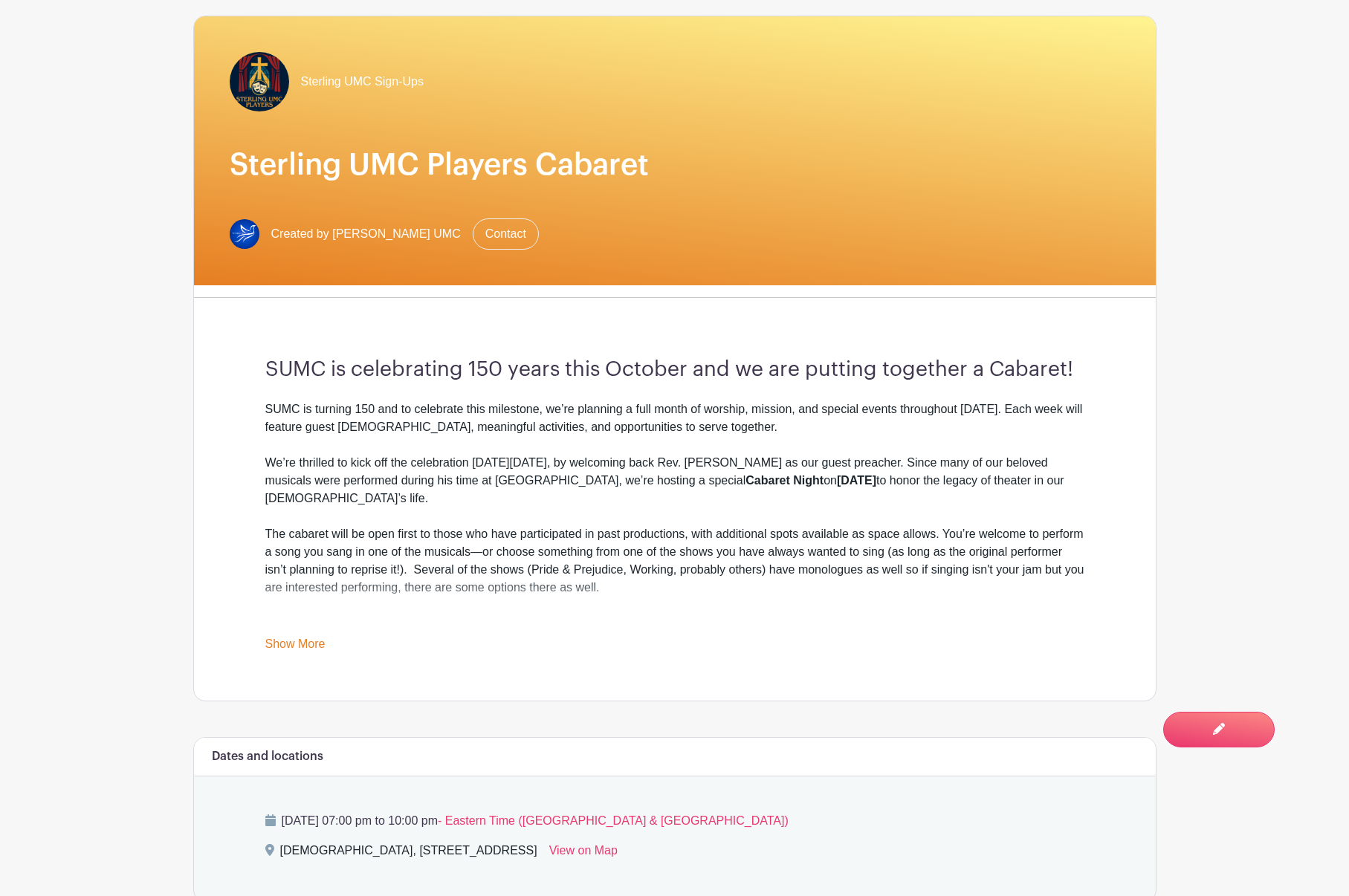
scroll to position [149, 0]
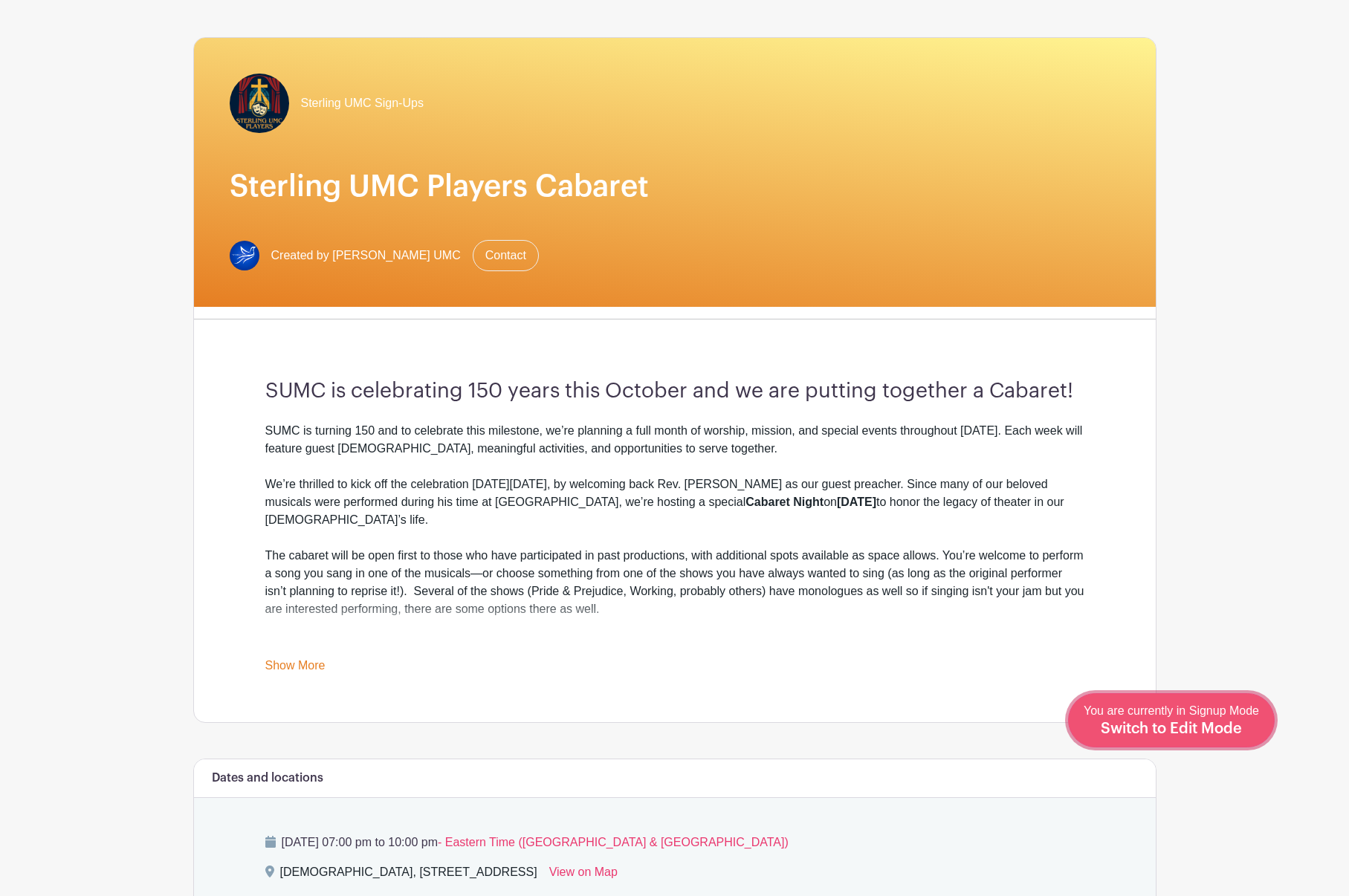
click at [1234, 734] on span "Switch to Edit Mode" at bounding box center [1171, 729] width 141 height 15
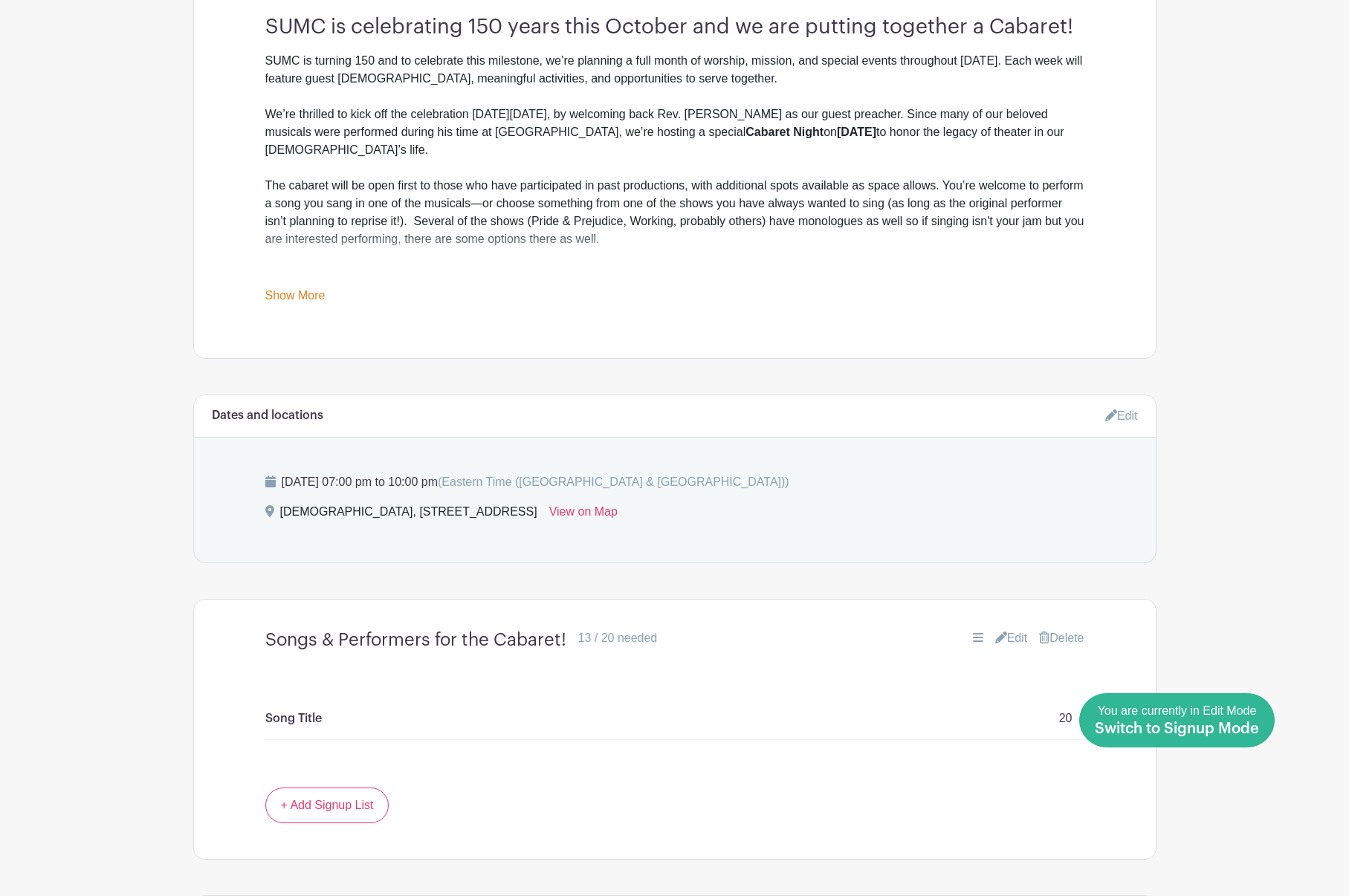
scroll to position [595, 0]
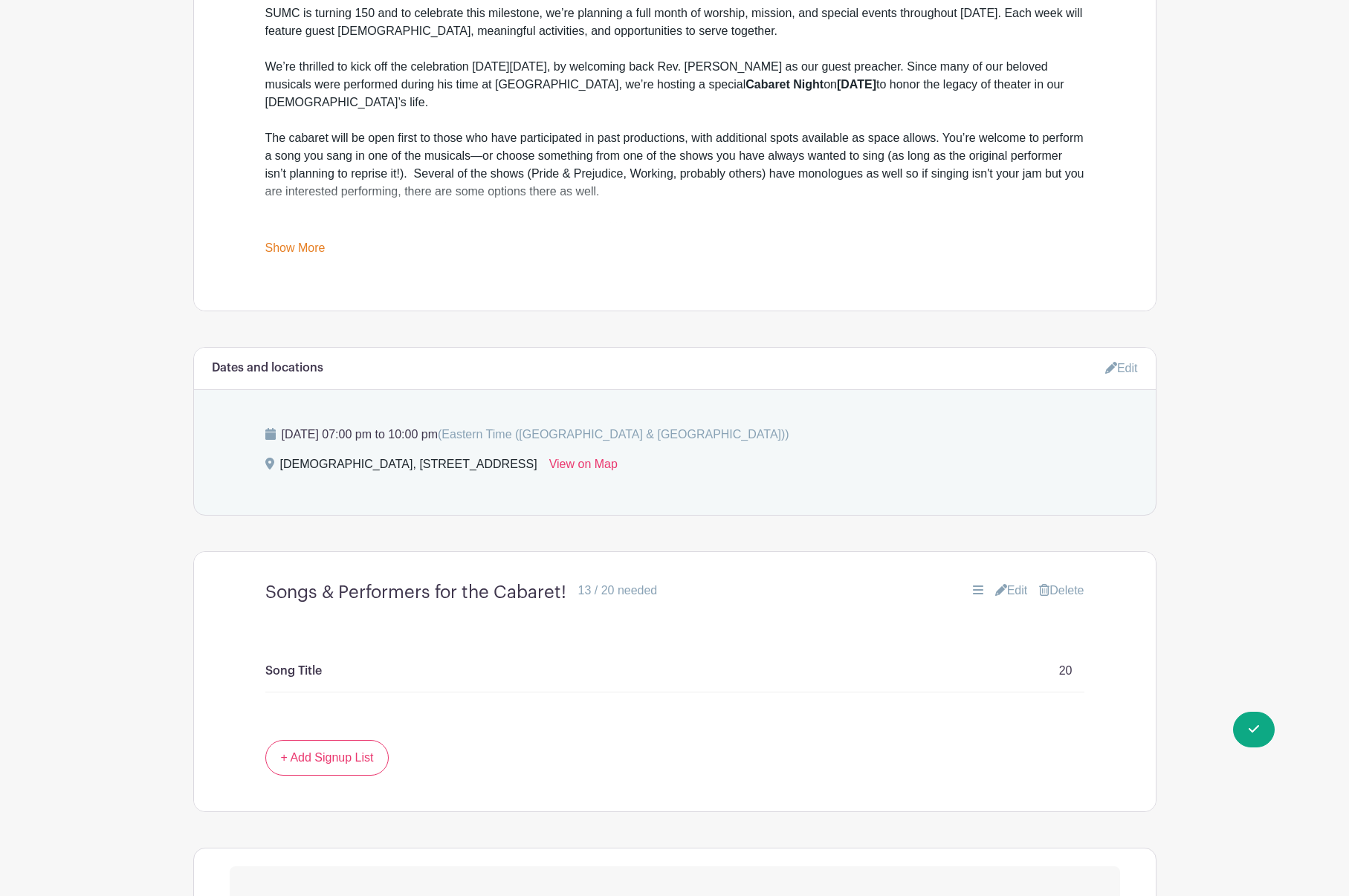
click at [1116, 357] on link "Edit" at bounding box center [1121, 368] width 32 height 24
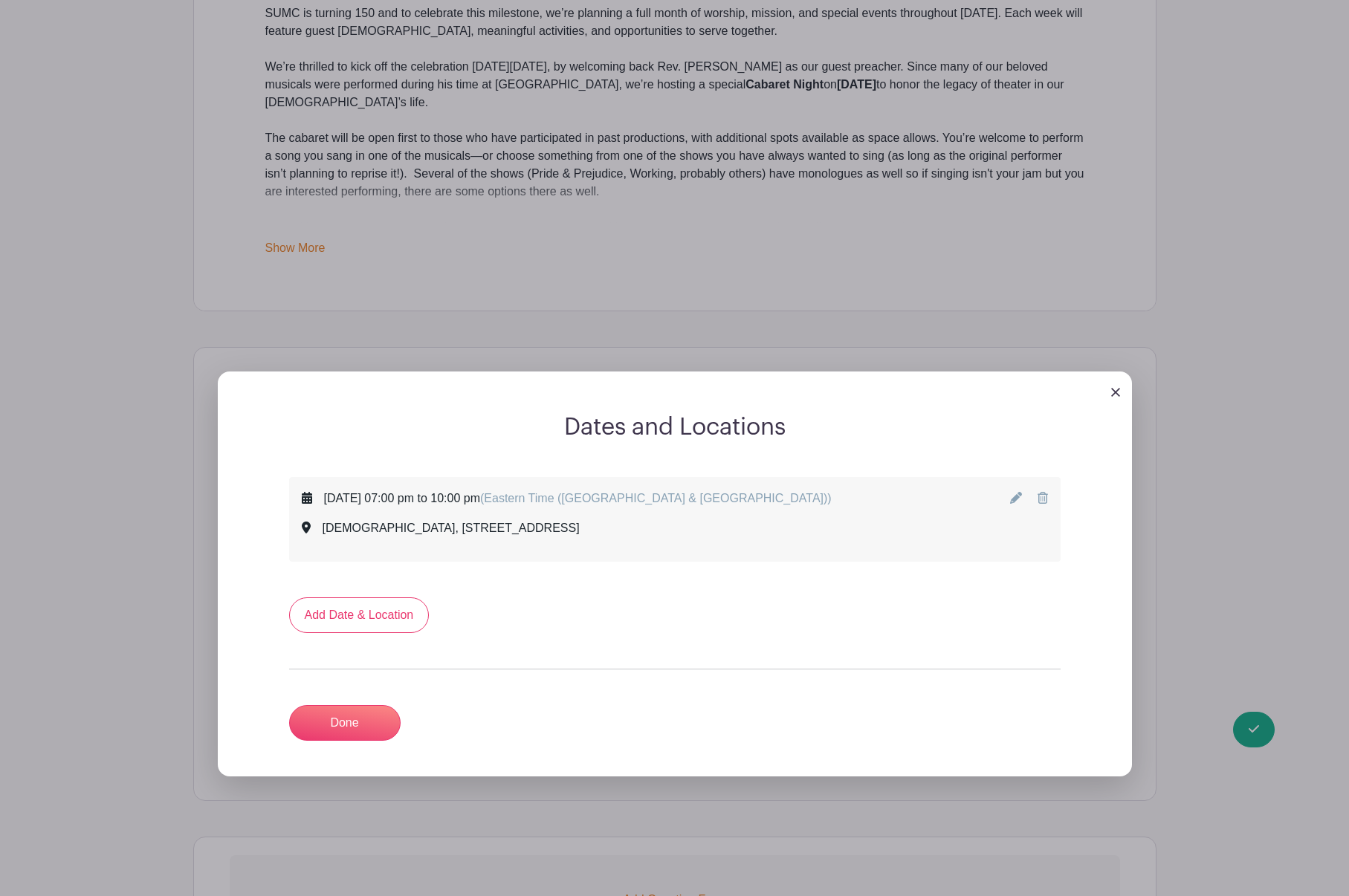
click at [1013, 497] on icon at bounding box center [1016, 498] width 12 height 12
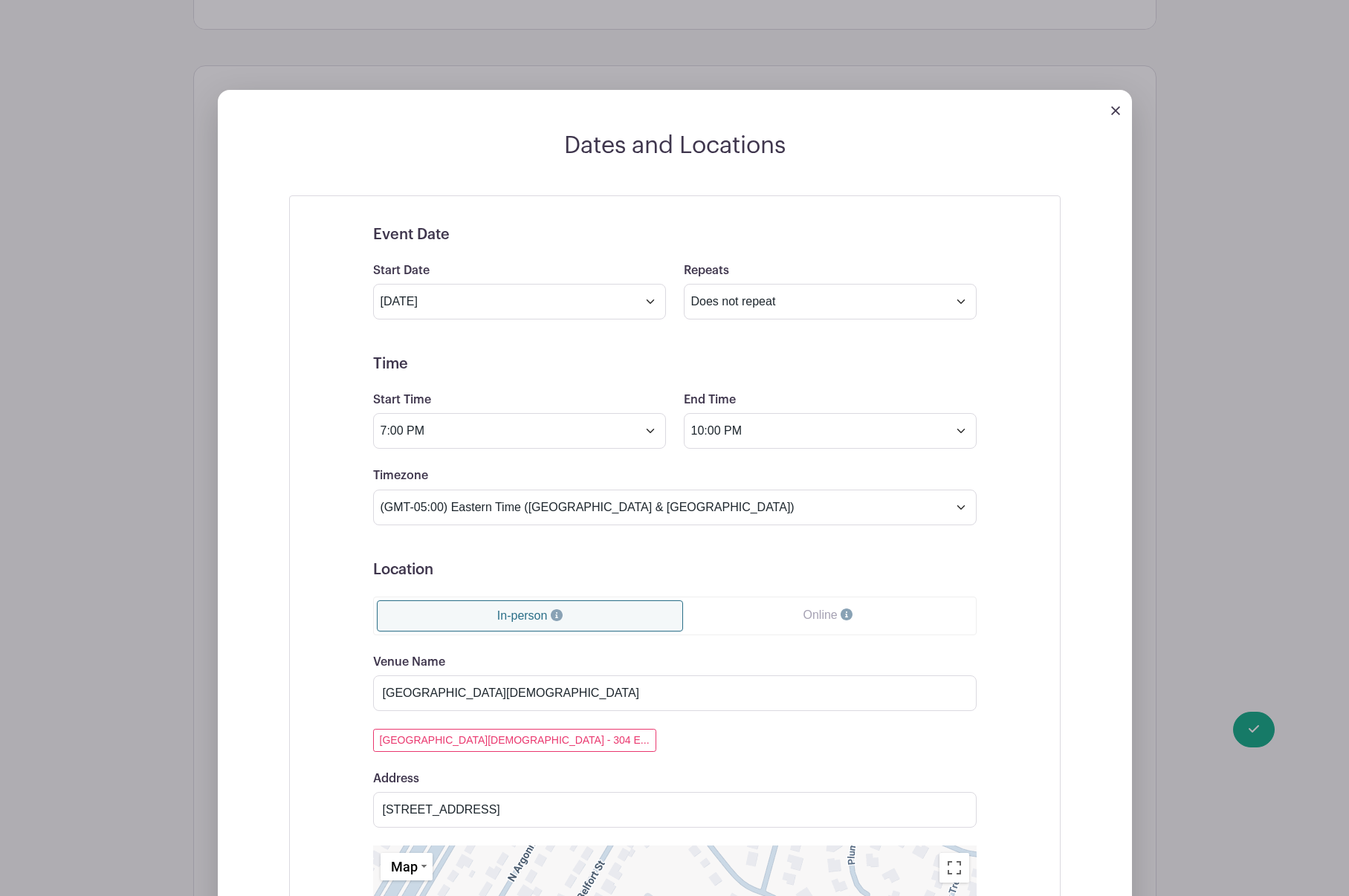
scroll to position [892, 0]
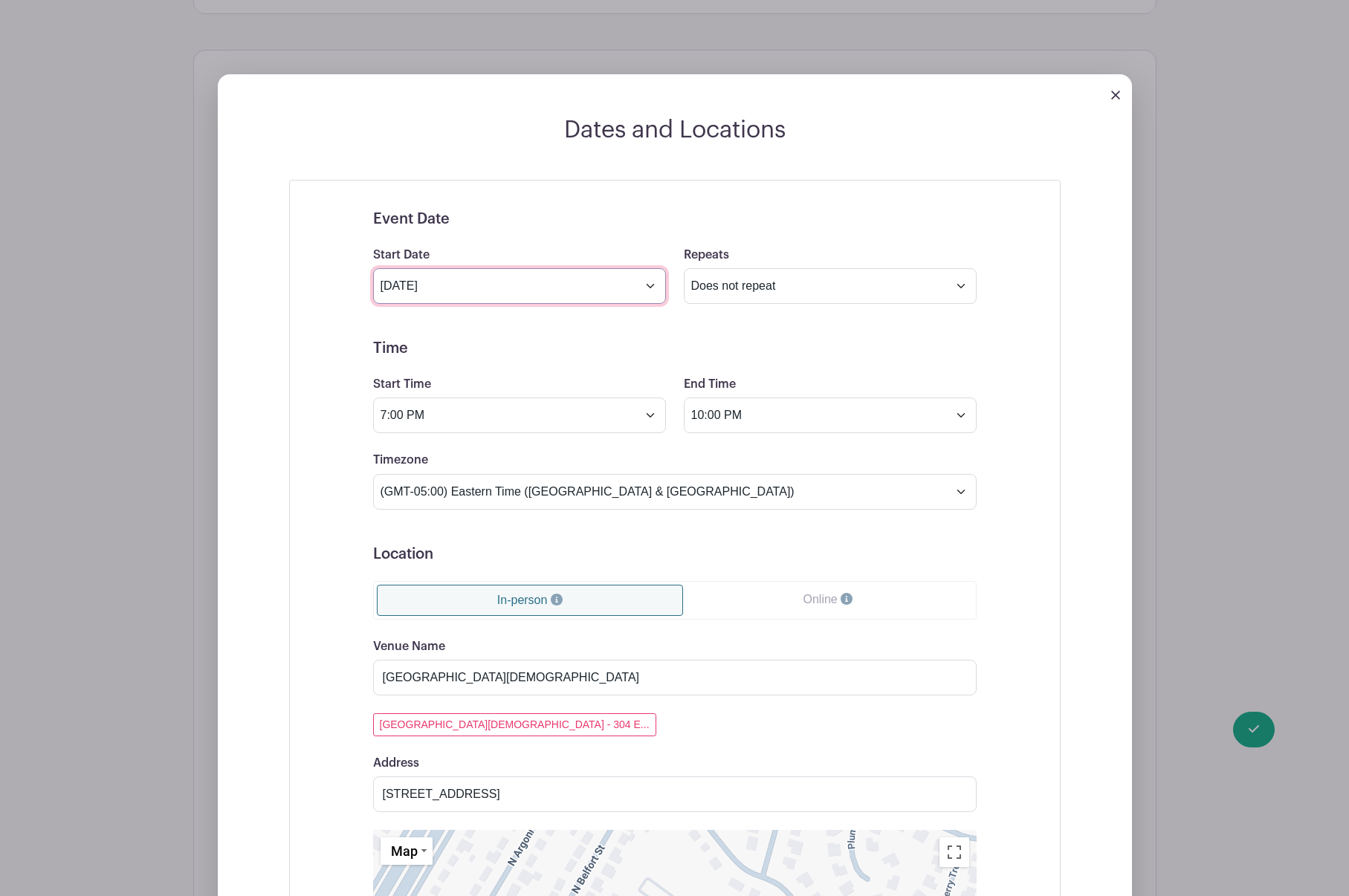
click at [643, 284] on input "[DATE]" at bounding box center [518, 286] width 292 height 35
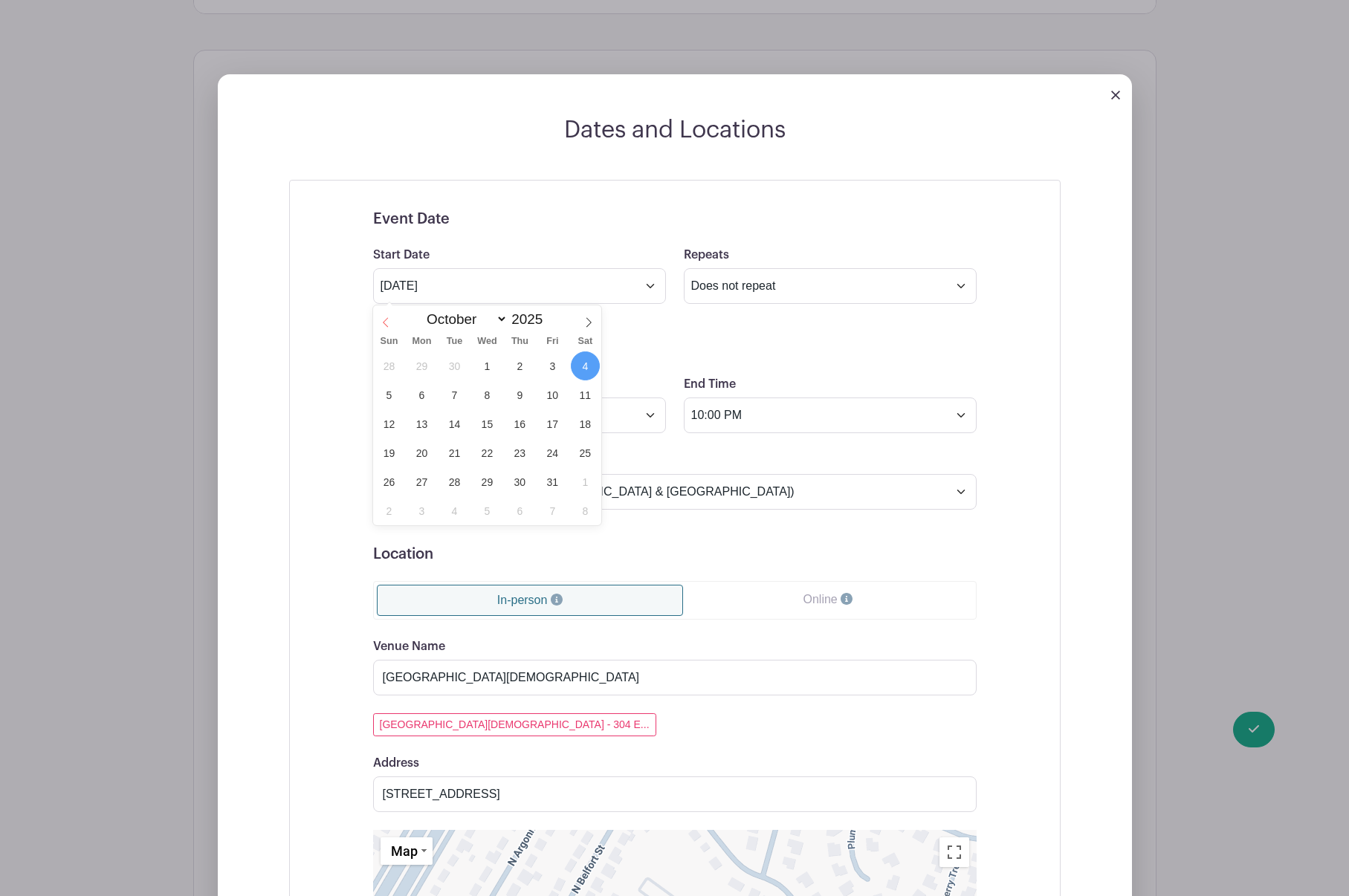
click at [383, 327] on icon at bounding box center [385, 322] width 11 height 11
select select "8"
click at [552, 365] on span "5" at bounding box center [553, 366] width 29 height 29
type input "[DATE]"
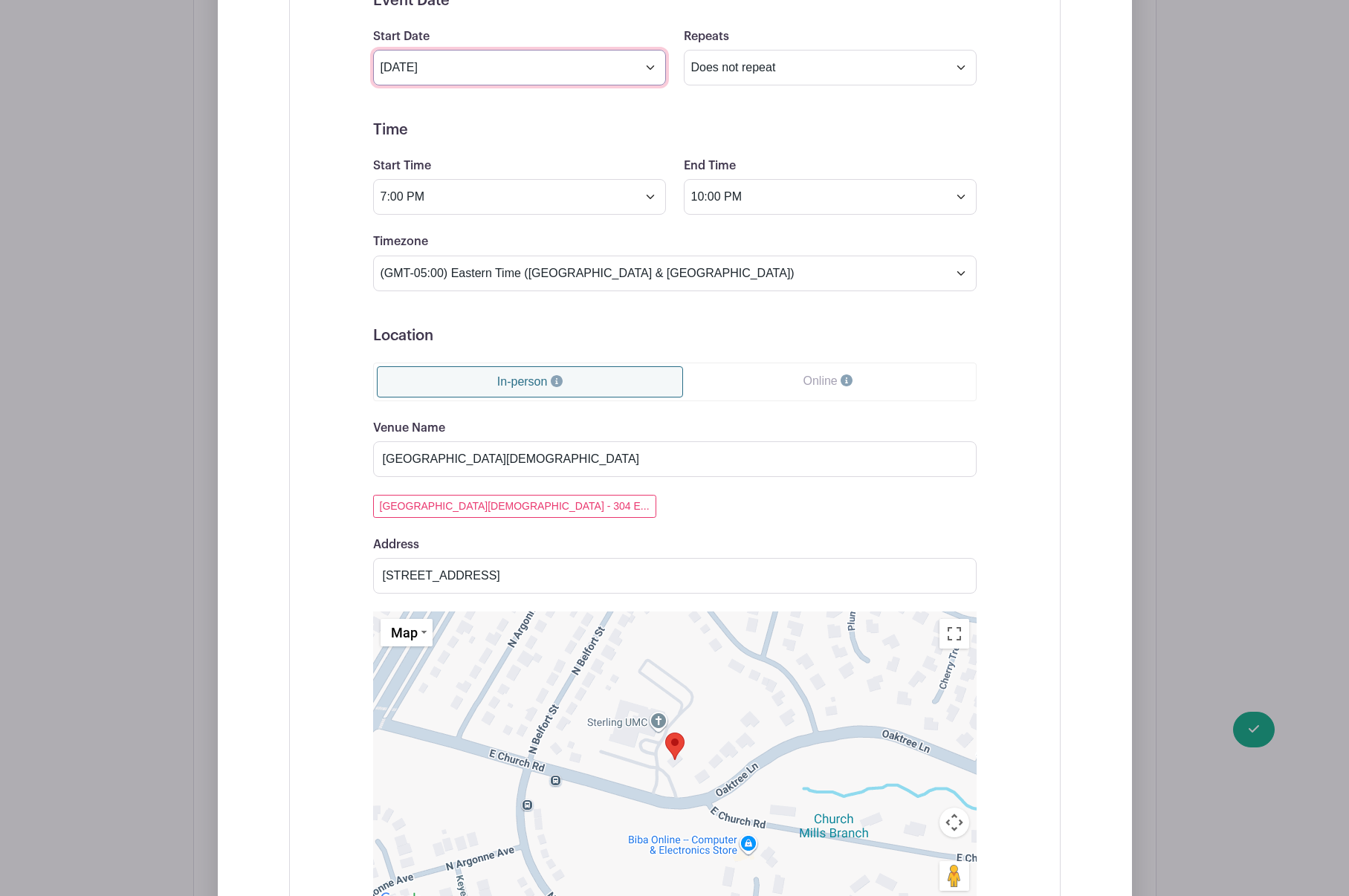
scroll to position [1412, 0]
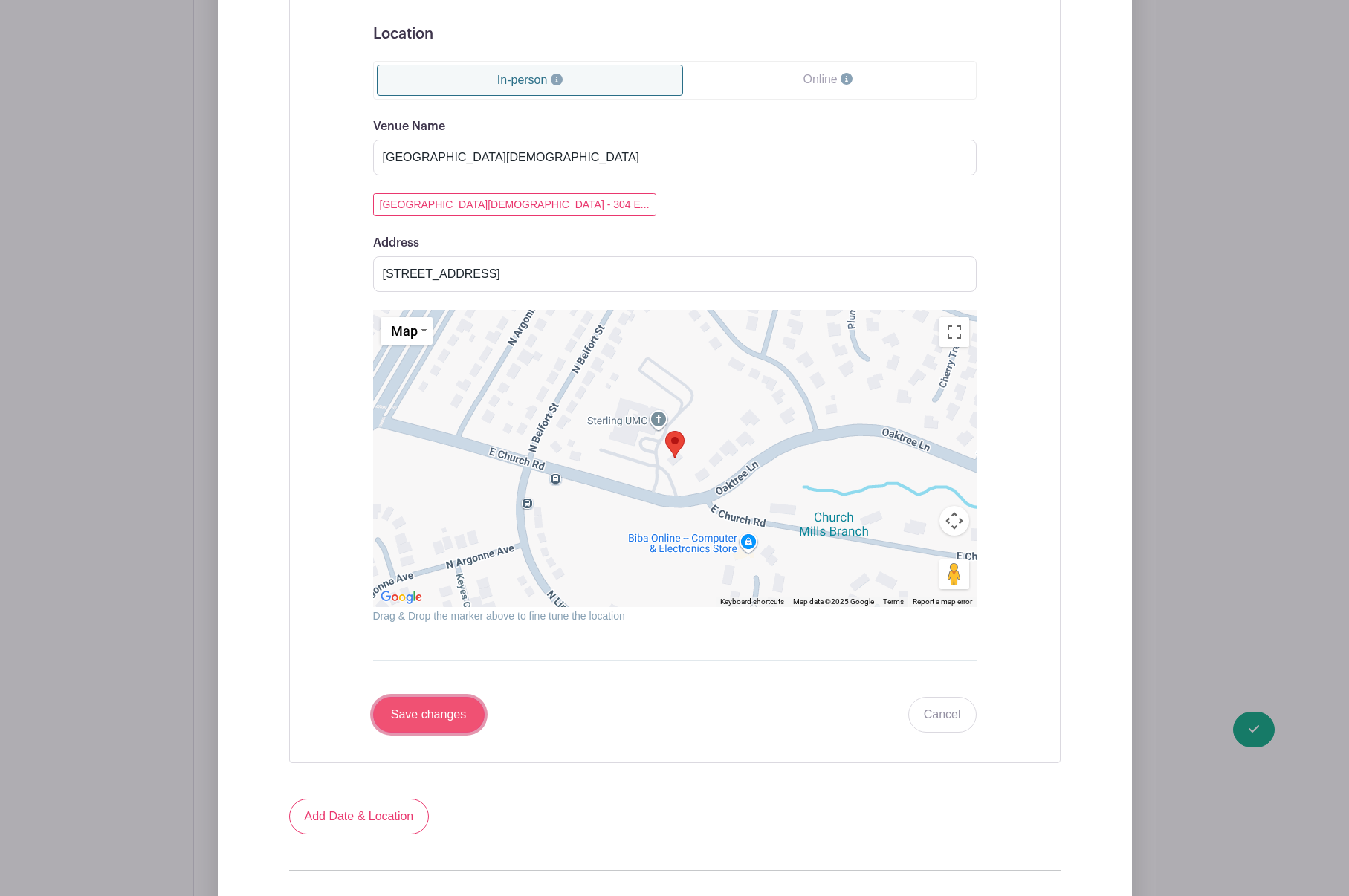
click at [440, 712] on input "Save changes" at bounding box center [428, 715] width 112 height 35
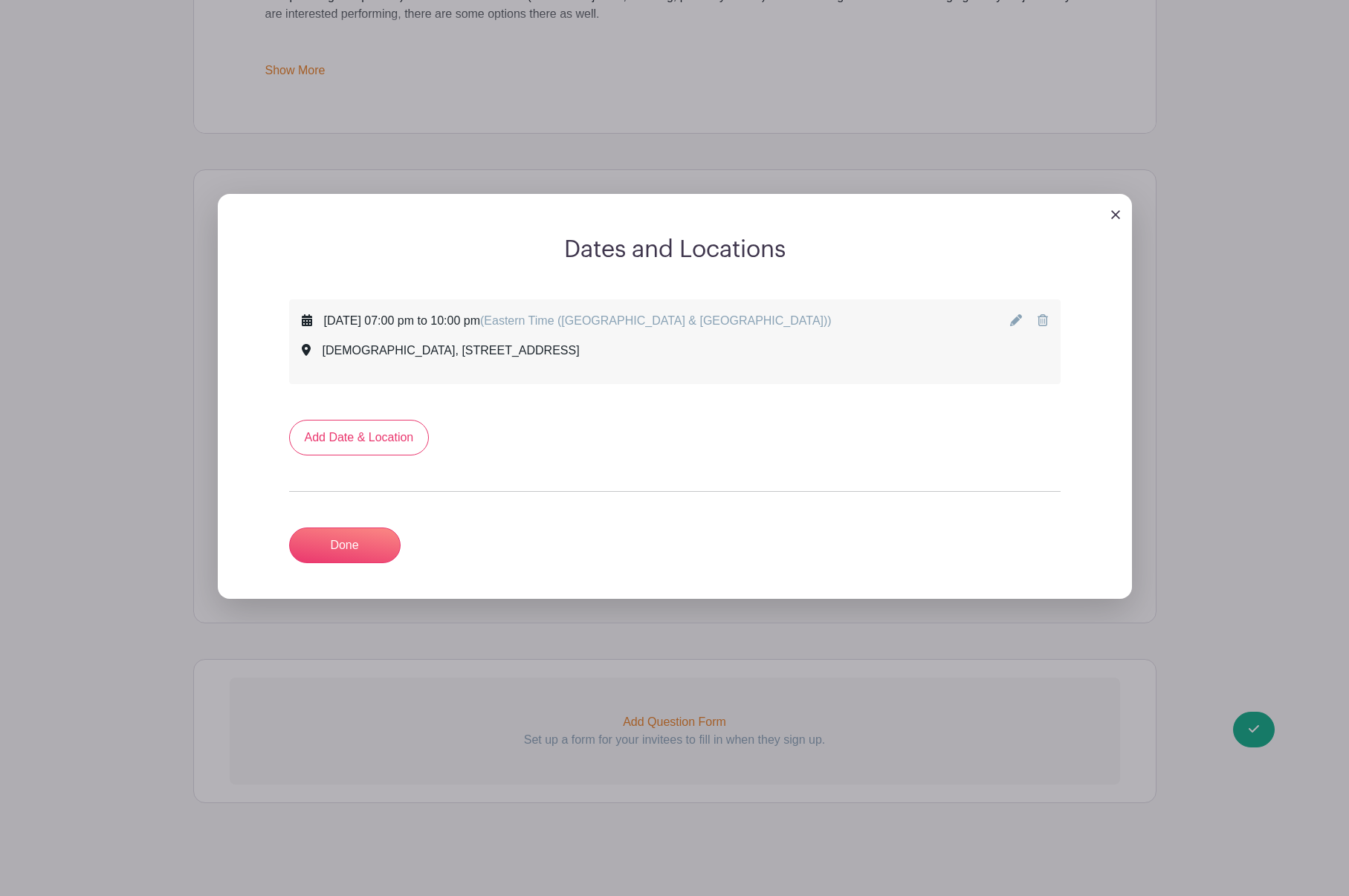
click at [347, 523] on turbo-frame "Add Date & Location Done" at bounding box center [675, 491] width 772 height 144
click at [334, 547] on link "Done" at bounding box center [345, 545] width 112 height 35
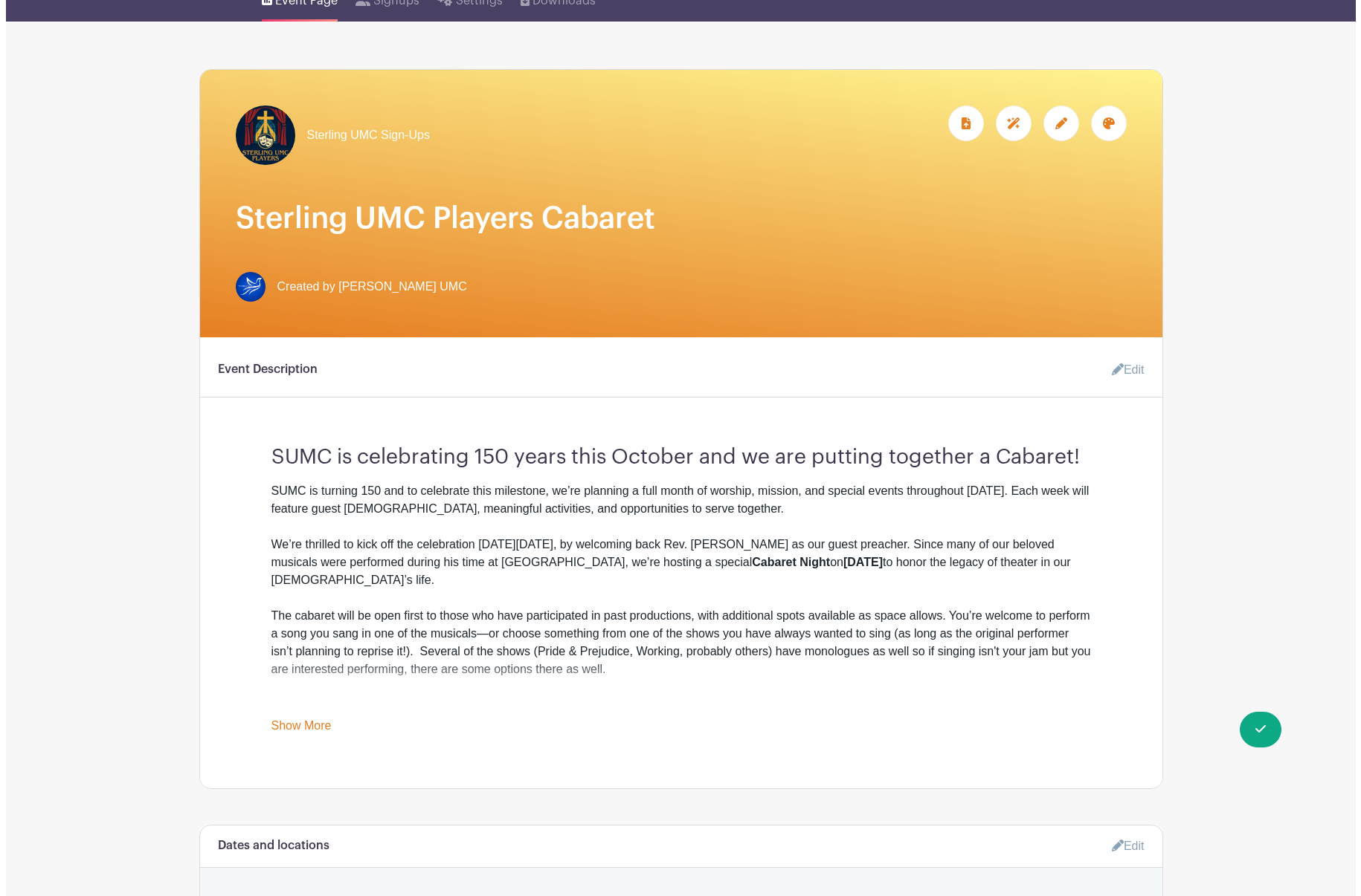
scroll to position [0, 0]
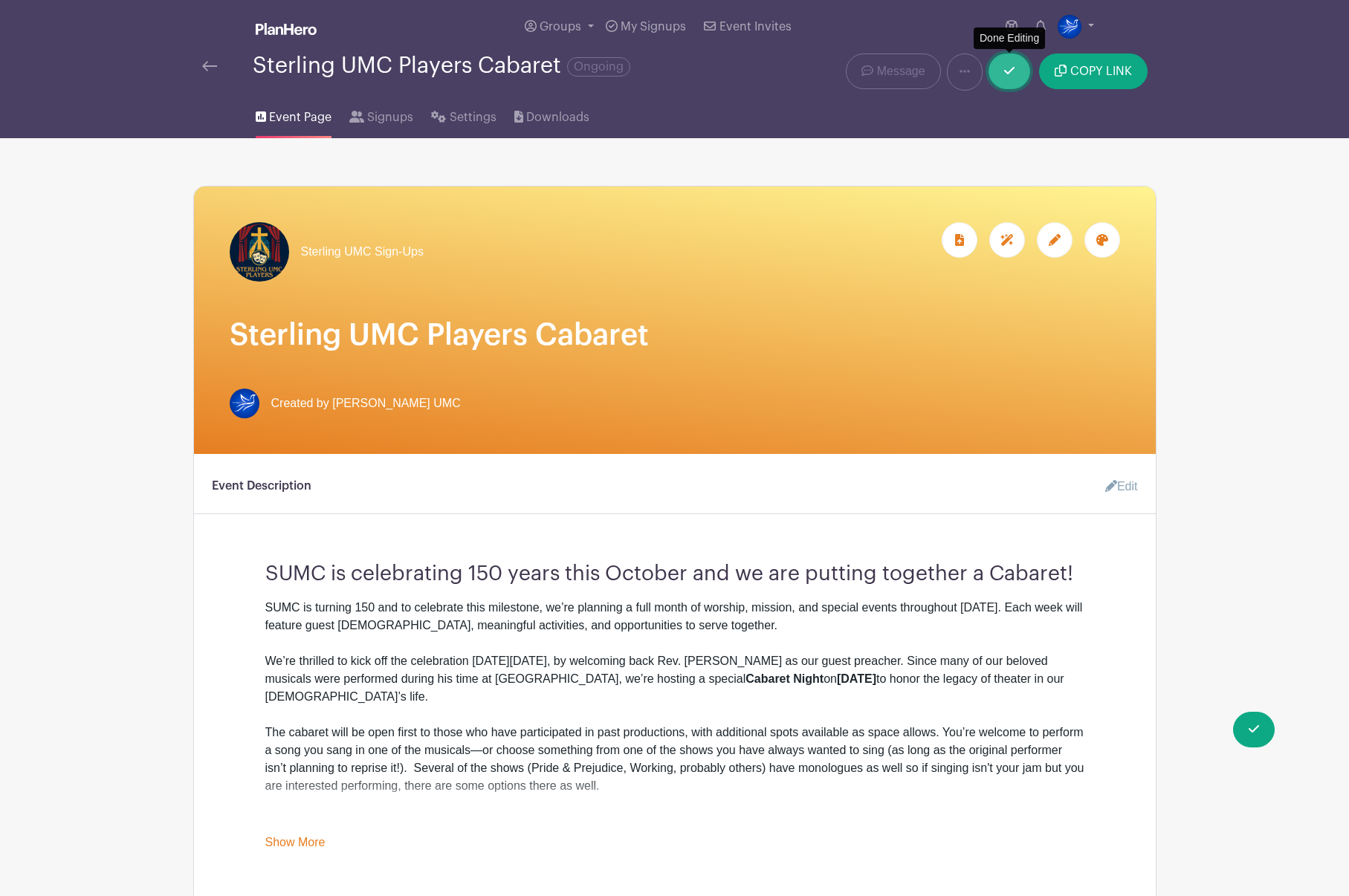
click at [1012, 59] on link at bounding box center [1010, 71] width 42 height 35
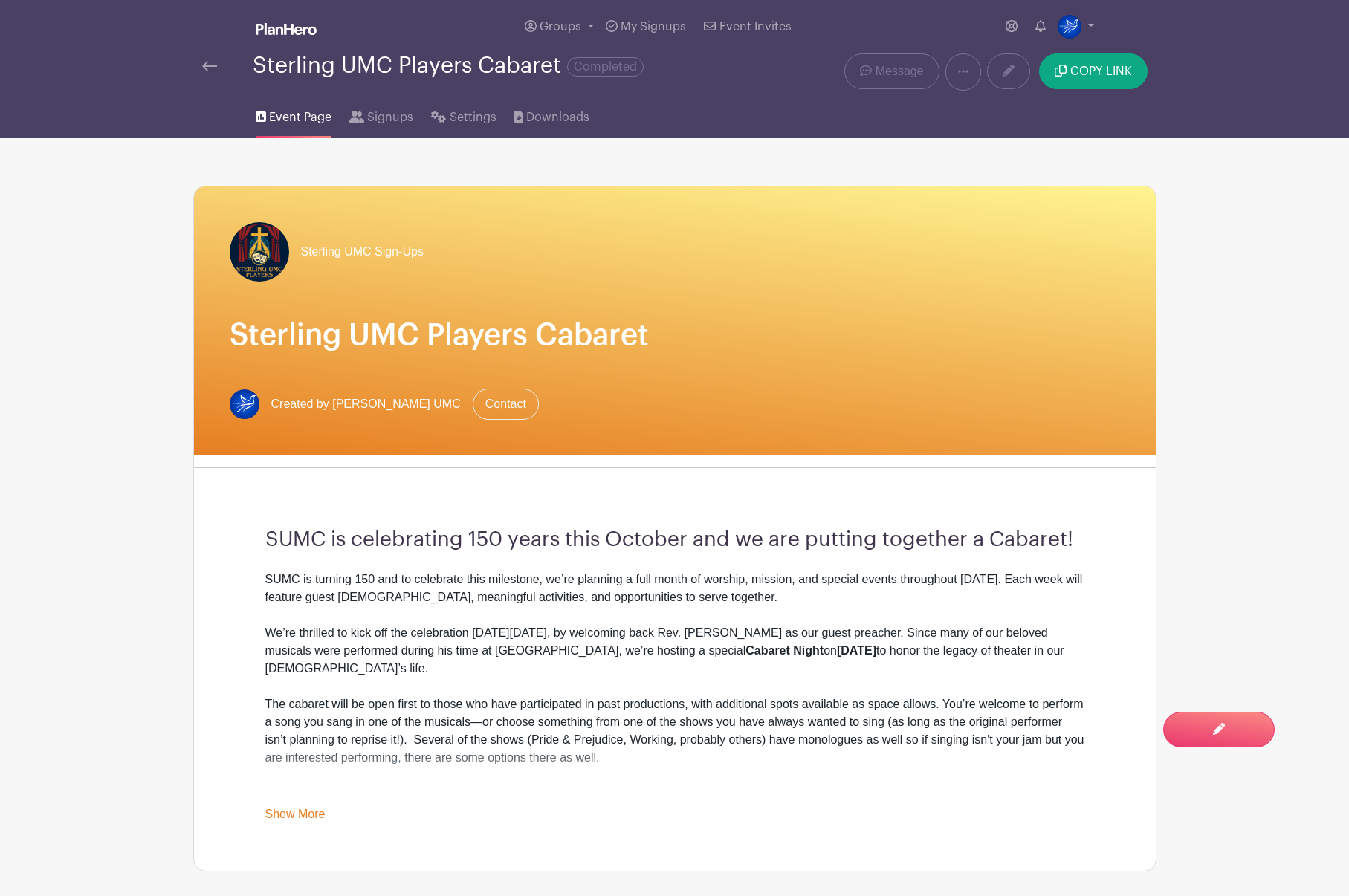
click at [194, 64] on div "Sterling UMC Players Cabaret Completed" at bounding box center [474, 72] width 562 height 37
click at [205, 67] on img at bounding box center [209, 66] width 15 height 11
